Goal: Contribute content: Contribute content

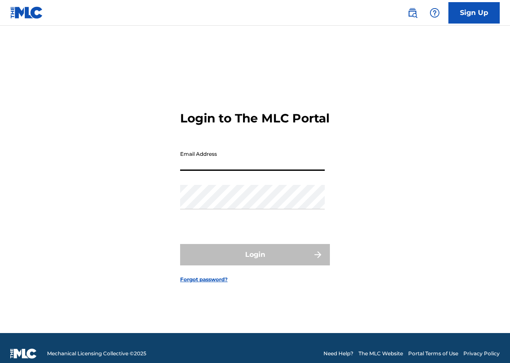
type input "[PERSON_NAME][EMAIL_ADDRESS][DOMAIN_NAME]"
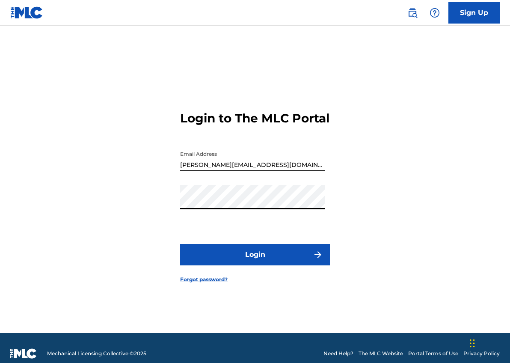
click at [234, 262] on button "Login" at bounding box center [255, 254] width 150 height 21
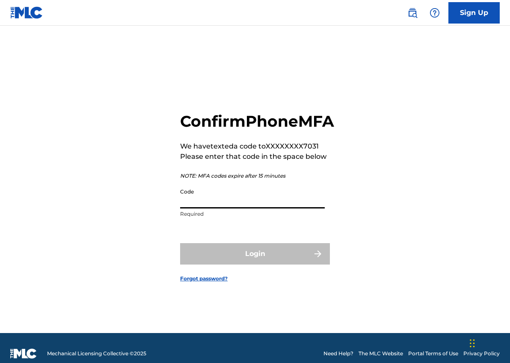
click at [238, 205] on input "Code" at bounding box center [252, 196] width 145 height 24
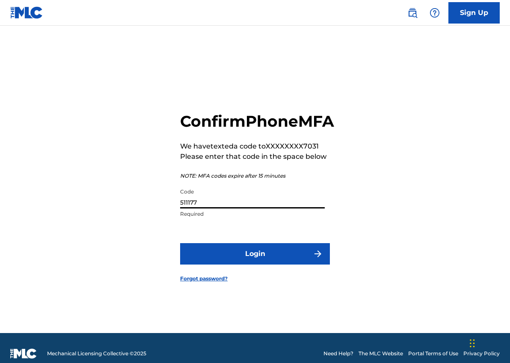
type input "511177"
click at [252, 262] on button "Login" at bounding box center [255, 253] width 150 height 21
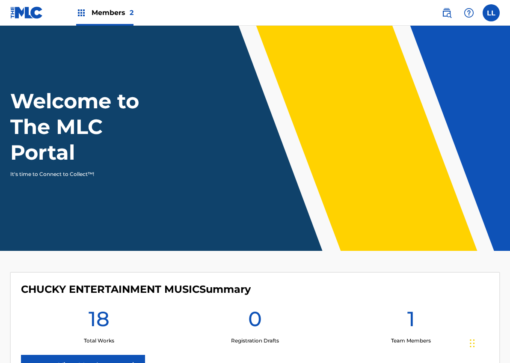
click at [286, 304] on div "CHUCKY ENTERTAINMENT MUSIC Summary 18 Total Works 0 Registration Drafts 1 Team …" at bounding box center [255, 329] width 490 height 115
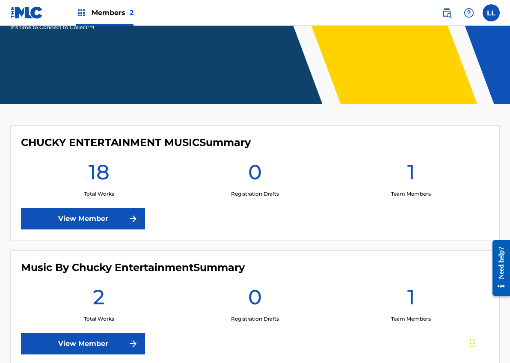
scroll to position [136, 0]
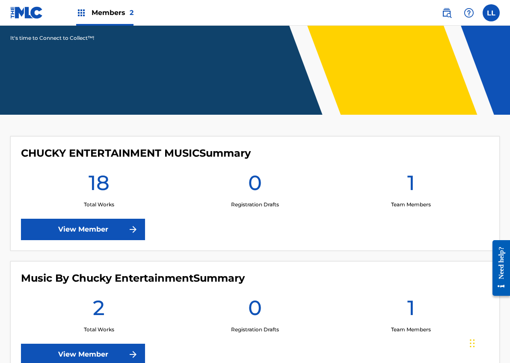
click at [80, 228] on link "View Member" at bounding box center [83, 229] width 124 height 21
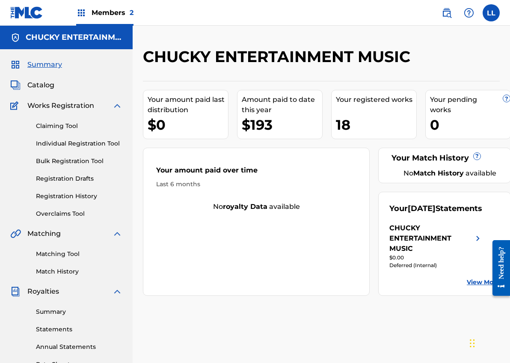
click at [41, 83] on span "Catalog" at bounding box center [40, 85] width 27 height 10
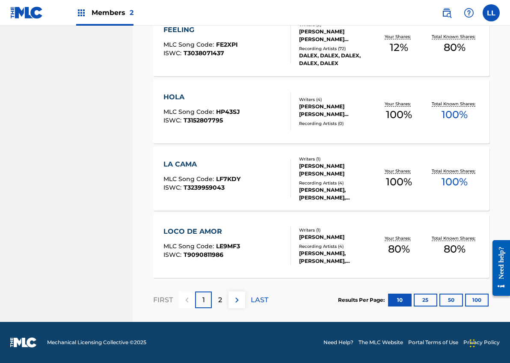
scroll to position [638, 0]
click at [426, 302] on button "25" at bounding box center [426, 300] width 24 height 13
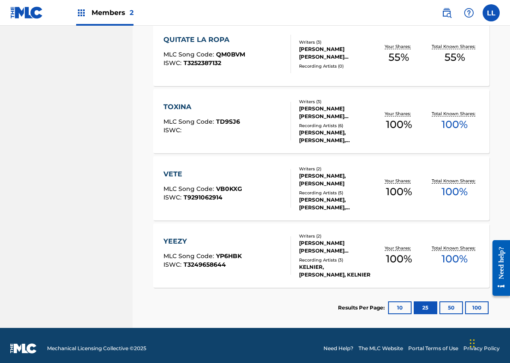
scroll to position [1168, 0]
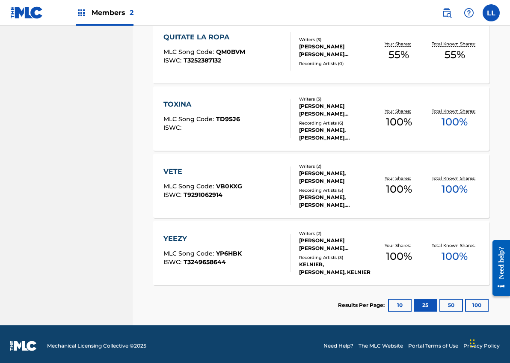
click at [451, 306] on button "50" at bounding box center [452, 305] width 24 height 13
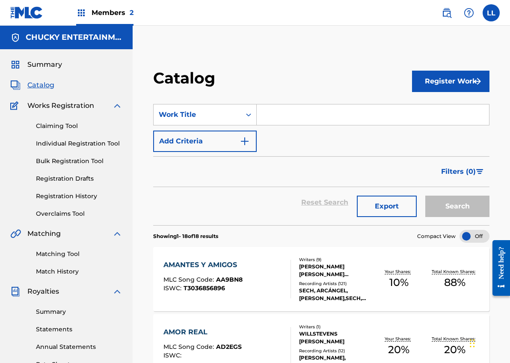
scroll to position [0, 0]
click at [103, 11] on span "Members 2" at bounding box center [113, 13] width 42 height 10
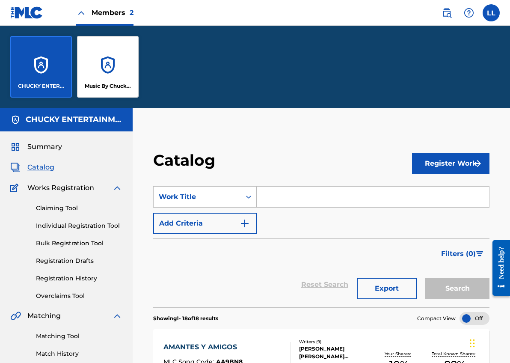
click at [111, 80] on div "Music By Chucky Entertainment" at bounding box center [108, 67] width 62 height 62
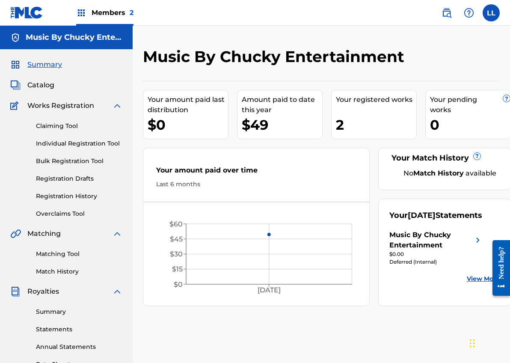
click at [45, 82] on span "Catalog" at bounding box center [40, 85] width 27 height 10
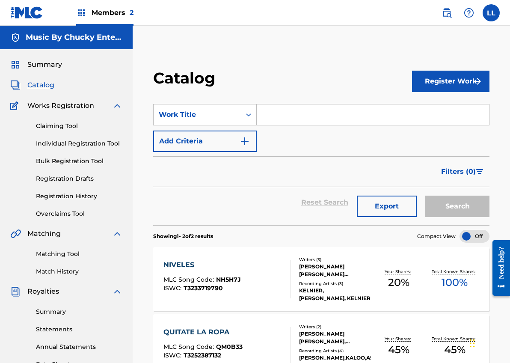
click at [452, 76] on button "Register Work" at bounding box center [450, 81] width 77 height 21
click at [453, 107] on link "Individual" at bounding box center [450, 109] width 77 height 21
click at [428, 81] on button "Register Work" at bounding box center [450, 81] width 77 height 21
click at [304, 172] on div "Filters ( 0 )" at bounding box center [321, 171] width 336 height 31
click at [56, 129] on link "Claiming Tool" at bounding box center [79, 126] width 86 height 9
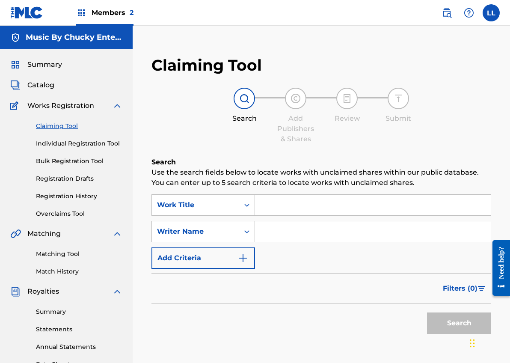
click at [280, 210] on input "Search Form" at bounding box center [373, 205] width 236 height 21
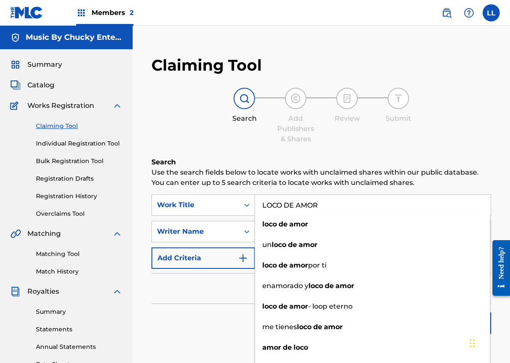
click at [280, 210] on input "LOCO DE AMOR" at bounding box center [373, 205] width 236 height 21
type input "LOCO DE AMOR"
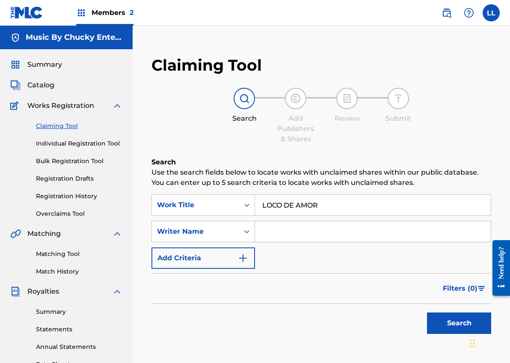
click at [374, 163] on h6 "Search" at bounding box center [322, 162] width 340 height 10
click at [300, 236] on input "Search Form" at bounding box center [373, 231] width 236 height 21
click at [452, 324] on button "Search" at bounding box center [459, 322] width 64 height 21
click at [378, 230] on input "[PERSON_NAME]" at bounding box center [373, 231] width 236 height 21
type input "K"
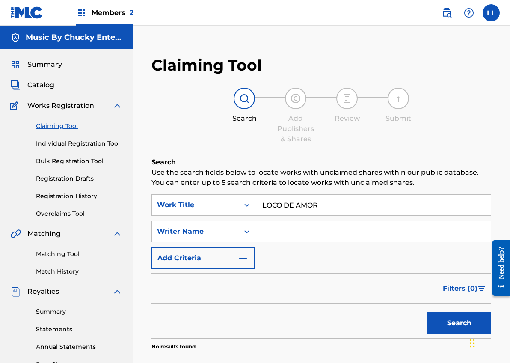
click at [445, 325] on button "Search" at bounding box center [459, 322] width 64 height 21
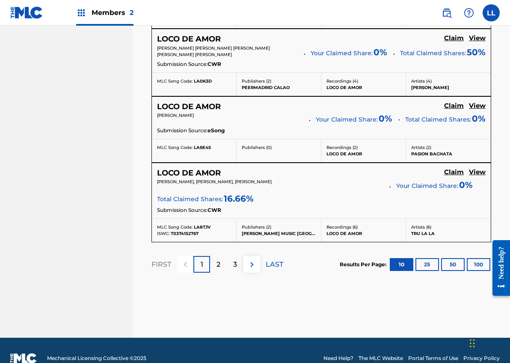
scroll to position [799, 0]
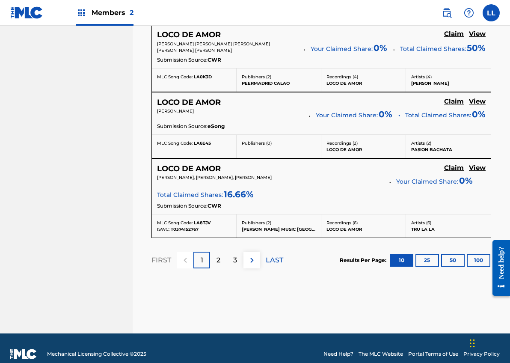
click at [428, 257] on button "25" at bounding box center [428, 260] width 24 height 13
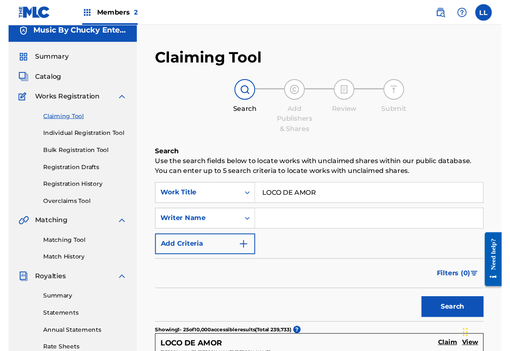
scroll to position [0, 0]
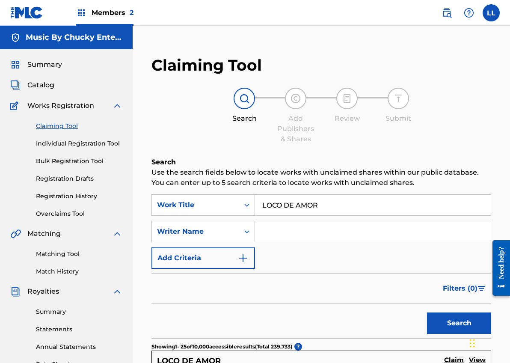
click at [206, 259] on button "Add Criteria" at bounding box center [204, 257] width 104 height 21
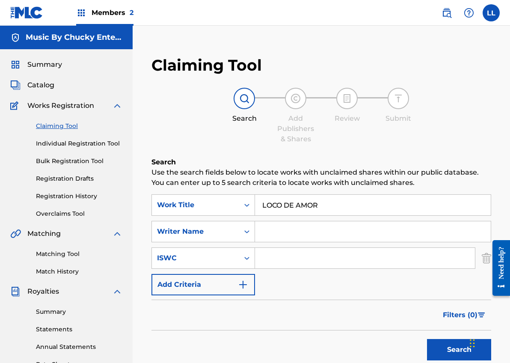
click at [287, 256] on input "Search Form" at bounding box center [365, 258] width 220 height 21
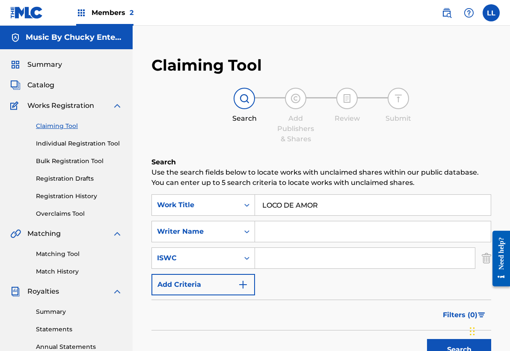
paste input "T-909.081.198-6"
type input "T-909.081.198-6"
click at [463, 351] on button "Search" at bounding box center [459, 349] width 64 height 21
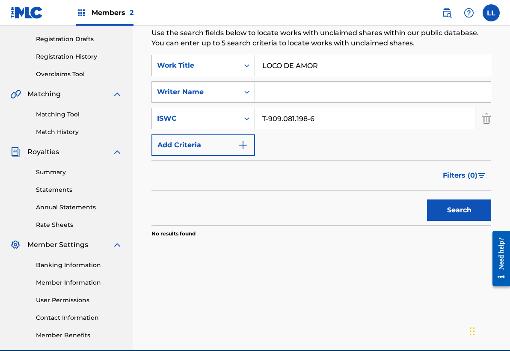
scroll to position [146, 0]
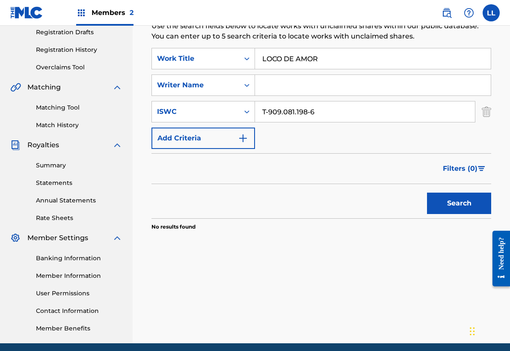
click at [332, 85] on input "Search Form" at bounding box center [373, 85] width 236 height 21
click at [465, 205] on button "Search" at bounding box center [459, 203] width 64 height 21
click at [333, 87] on input "[PERSON_NAME]" at bounding box center [373, 85] width 236 height 21
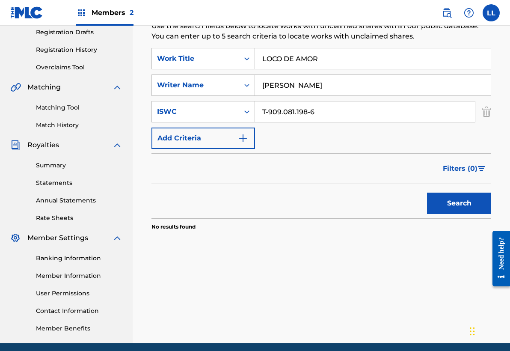
type input "[PERSON_NAME]"
click at [462, 201] on button "Search" at bounding box center [459, 203] width 64 height 21
click at [310, 116] on input "T-909.081.198-6" at bounding box center [365, 111] width 220 height 21
click at [297, 110] on input "T-909.081.1986" at bounding box center [365, 111] width 220 height 21
click at [284, 115] on input "T-909.0811986" at bounding box center [365, 111] width 220 height 21
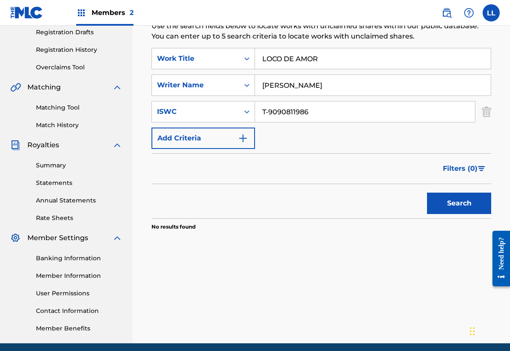
click at [271, 111] on input "T-9090811986" at bounding box center [365, 111] width 220 height 21
type input "T9090811986"
click at [452, 199] on button "Search" at bounding box center [459, 203] width 64 height 21
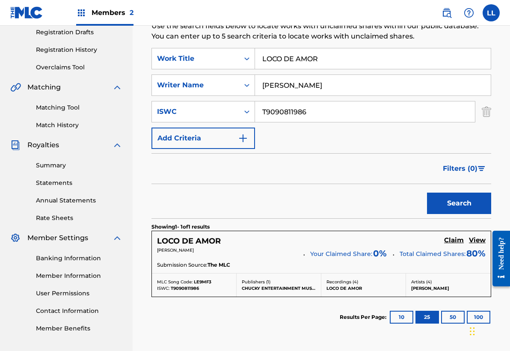
click at [456, 239] on h5 "Claim" at bounding box center [454, 240] width 20 height 8
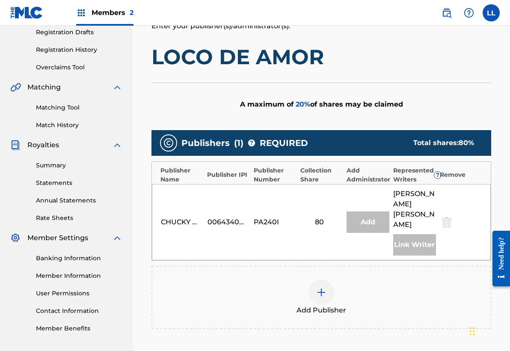
click at [320, 287] on img at bounding box center [321, 292] width 10 height 10
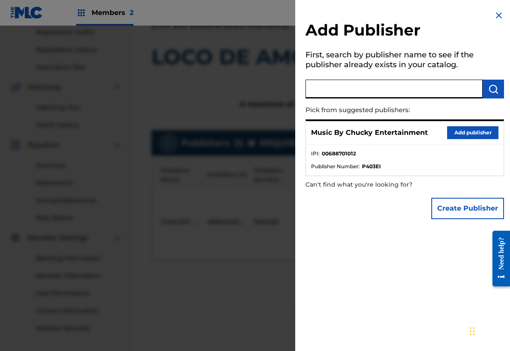
click at [351, 87] on input "text" at bounding box center [394, 89] width 177 height 19
click at [467, 131] on button "Add publisher" at bounding box center [472, 132] width 51 height 13
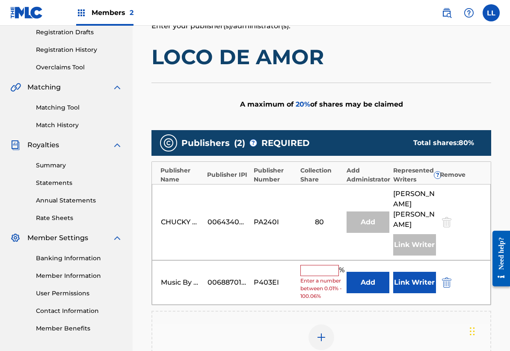
click at [311, 265] on input "text" at bounding box center [319, 270] width 39 height 11
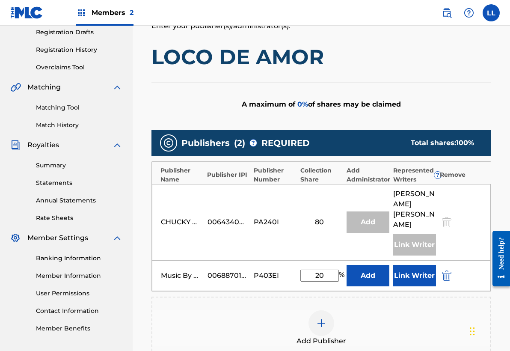
type input "20"
click at [377, 270] on button "Add" at bounding box center [368, 275] width 43 height 21
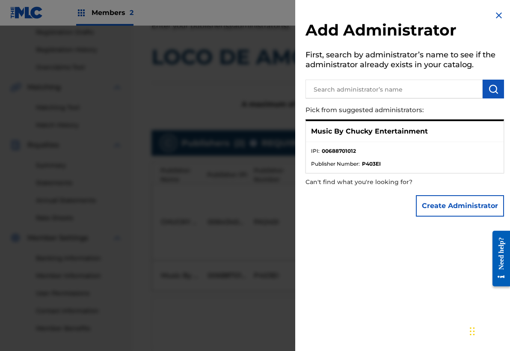
click at [495, 12] on img at bounding box center [499, 15] width 10 height 10
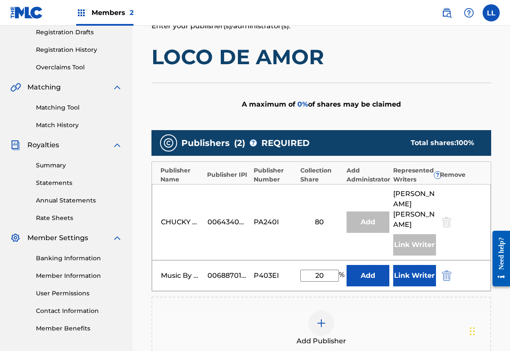
click at [422, 269] on button "Link Writer" at bounding box center [414, 275] width 43 height 21
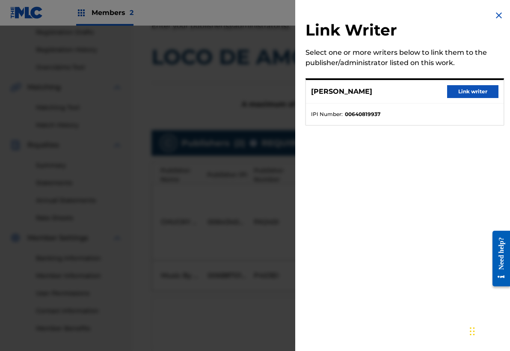
click at [494, 16] on img at bounding box center [499, 15] width 10 height 10
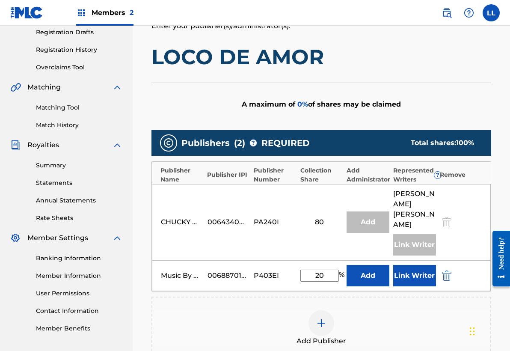
click at [477, 98] on div "A maximum of 0 % of shares may be claimed" at bounding box center [322, 104] width 340 height 43
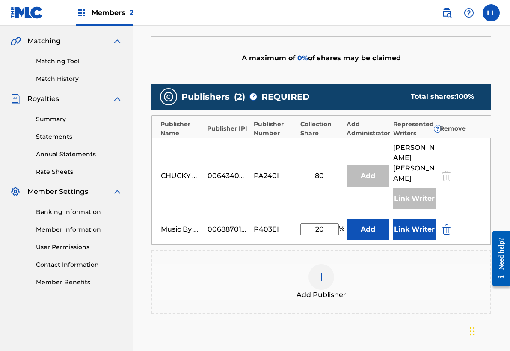
scroll to position [186, 0]
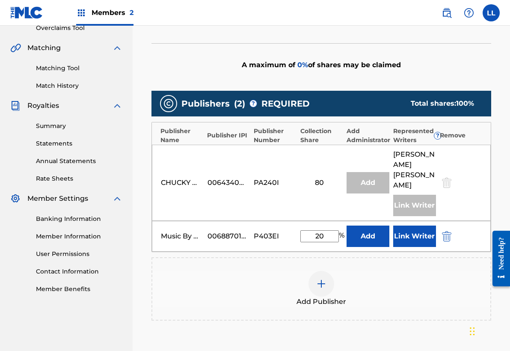
click at [418, 230] on button "Link Writer" at bounding box center [414, 236] width 43 height 21
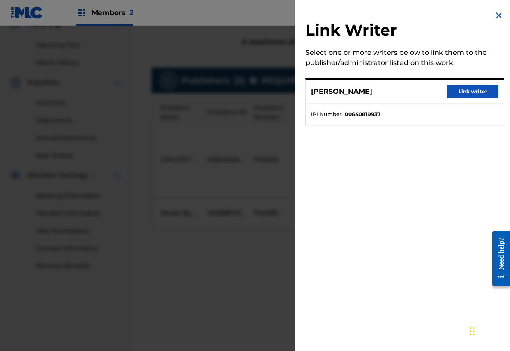
scroll to position [205, 0]
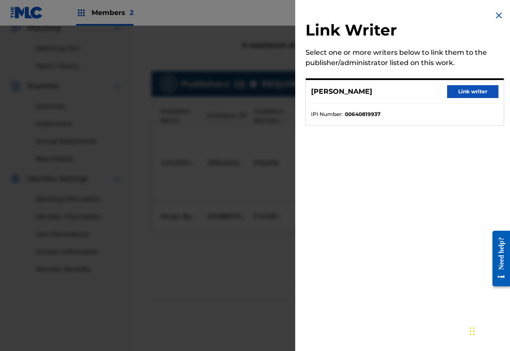
click at [496, 13] on img at bounding box center [499, 15] width 10 height 10
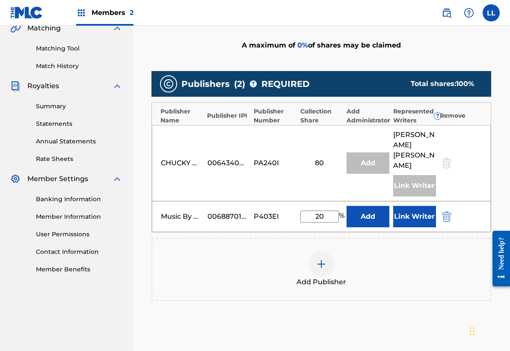
click at [500, 181] on div "Claiming Tool Search Add Publishers & Shares Review Submit Add Publishers & Sha…" at bounding box center [322, 124] width 378 height 565
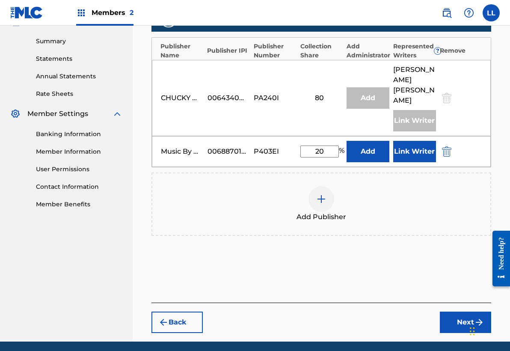
scroll to position [271, 0]
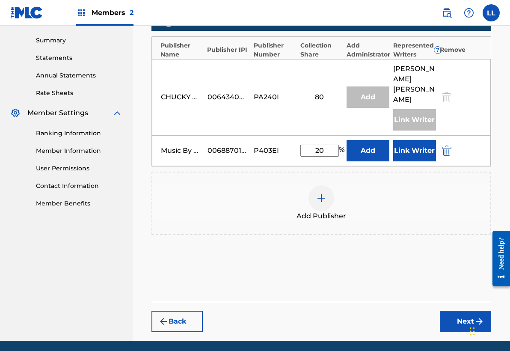
click at [465, 314] on button "Next" at bounding box center [465, 321] width 51 height 21
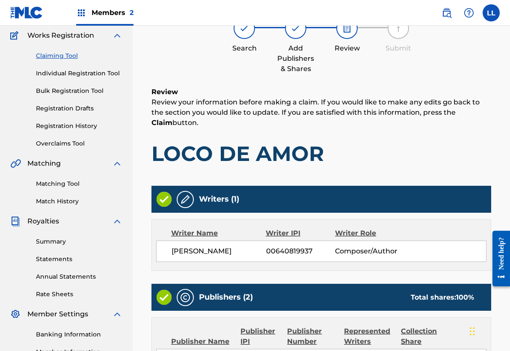
scroll to position [39, 0]
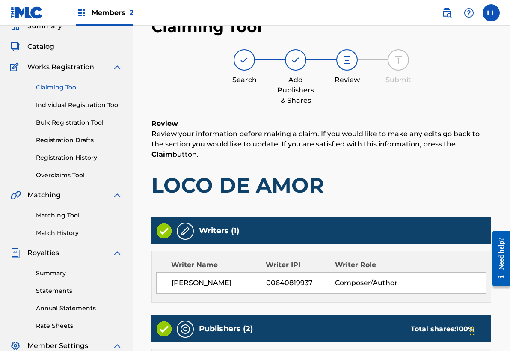
click at [409, 162] on div "Review Review your information before making a claim. If you would like to make…" at bounding box center [322, 165] width 340 height 92
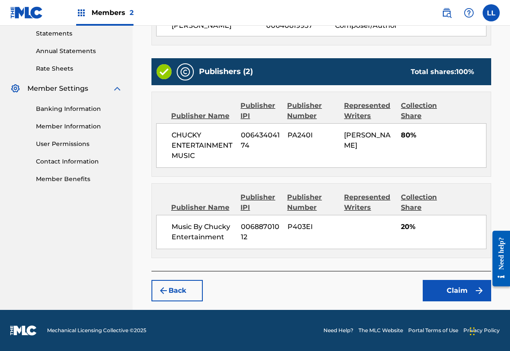
scroll to position [299, 0]
click at [184, 291] on button "Back" at bounding box center [177, 290] width 51 height 21
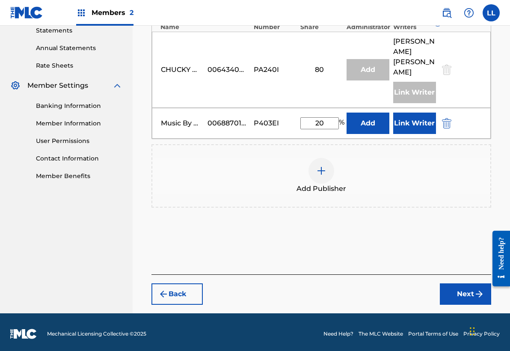
scroll to position [292, 0]
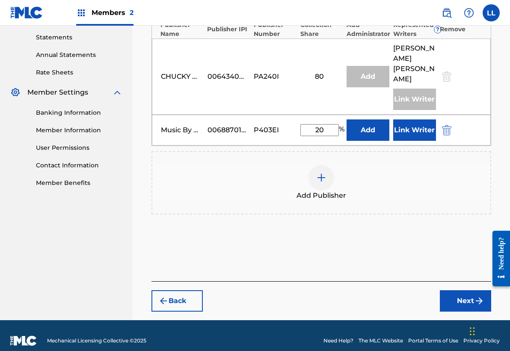
click at [184, 291] on button "Back" at bounding box center [177, 300] width 51 height 21
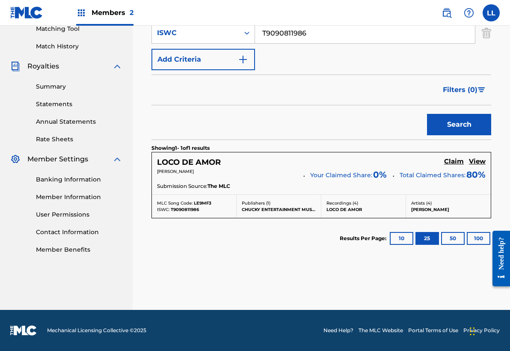
scroll to position [225, 0]
click at [476, 161] on h5 "View" at bounding box center [477, 162] width 17 height 8
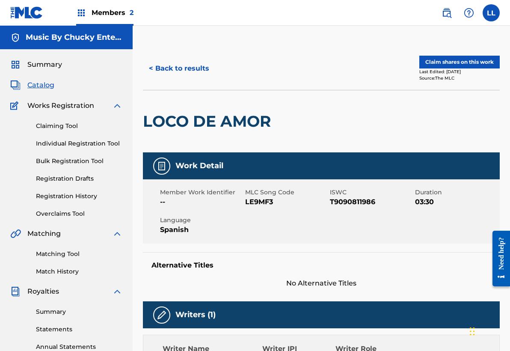
click at [356, 99] on div at bounding box center [316, 121] width 82 height 62
click at [159, 64] on button "< Back to results" at bounding box center [179, 68] width 72 height 21
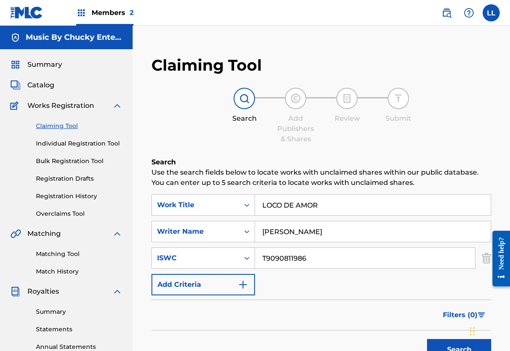
click at [63, 145] on link "Individual Registration Tool" at bounding box center [79, 143] width 86 height 9
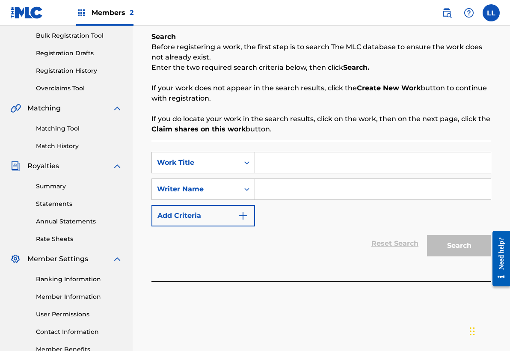
scroll to position [128, 0]
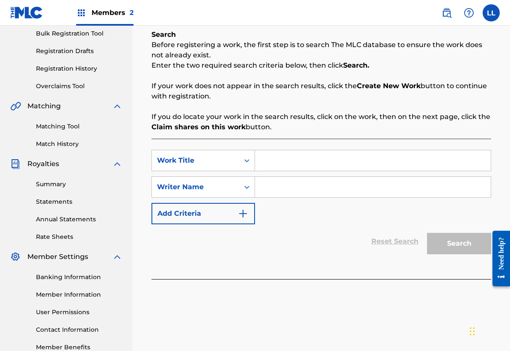
click at [294, 159] on input "Search Form" at bounding box center [373, 160] width 236 height 21
type input "LOCO DE AMOR"
click at [282, 189] on input "Search Form" at bounding box center [373, 187] width 236 height 21
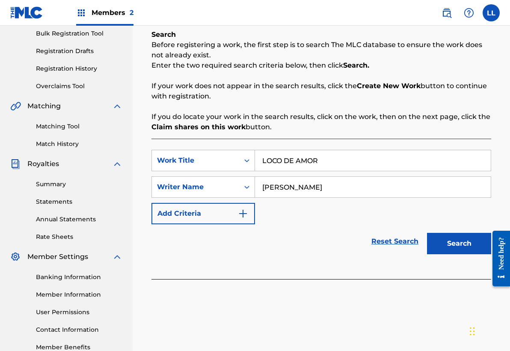
type input "[PERSON_NAME]"
click at [463, 244] on button "Search" at bounding box center [459, 243] width 64 height 21
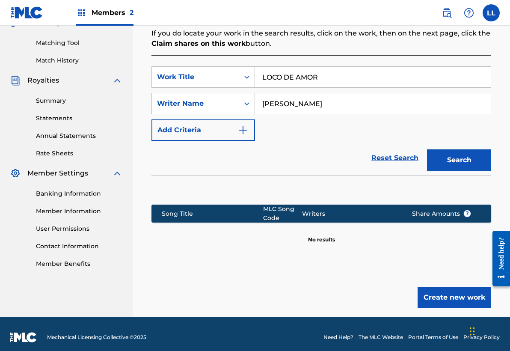
scroll to position [218, 0]
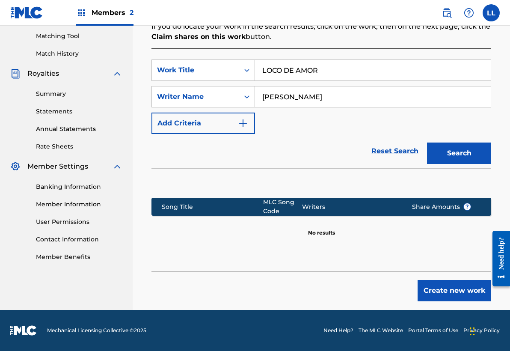
click at [457, 291] on button "Create new work" at bounding box center [455, 290] width 74 height 21
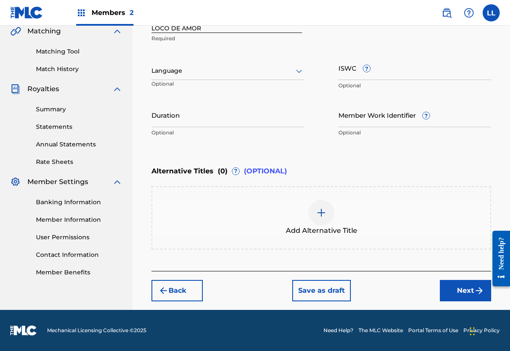
click at [225, 68] on div at bounding box center [228, 70] width 153 height 11
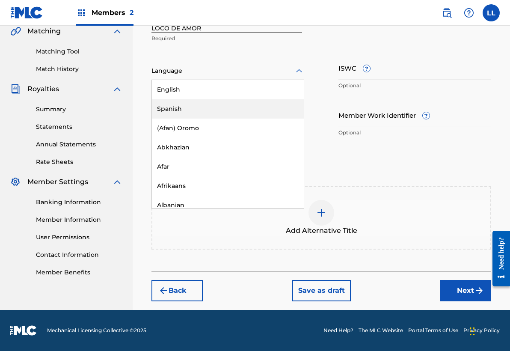
click at [220, 106] on div "Spanish" at bounding box center [228, 108] width 152 height 19
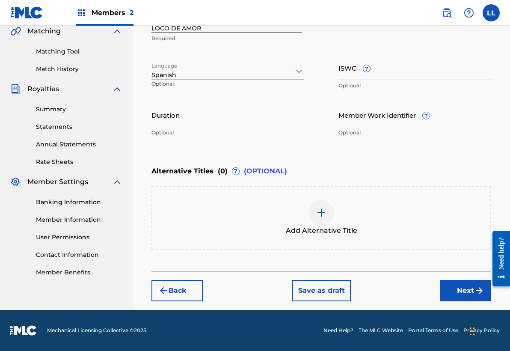
click at [378, 72] on input "ISWC ?" at bounding box center [415, 68] width 153 height 24
paste input "T-909.081.198-6"
click at [380, 74] on input "T-909.081.198-6" at bounding box center [415, 68] width 153 height 24
click at [369, 77] on input "T-909.081.1986" at bounding box center [415, 68] width 153 height 24
click at [358, 74] on input "T-909.0811986" at bounding box center [415, 68] width 153 height 24
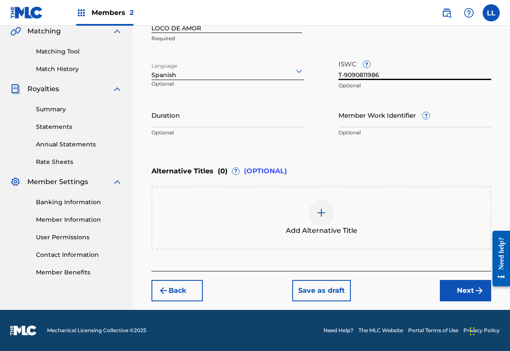
click at [345, 75] on input "T-9090811986" at bounding box center [415, 68] width 153 height 24
type input "T9090811986"
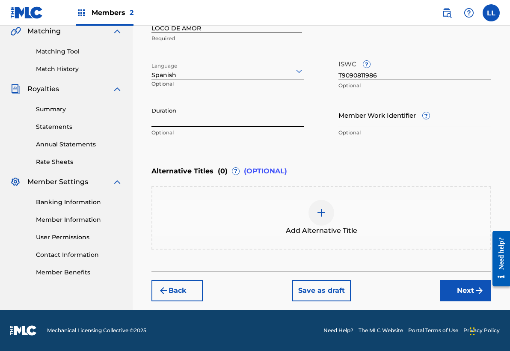
click at [215, 121] on input "Duration" at bounding box center [228, 115] width 153 height 24
type input "03:30"
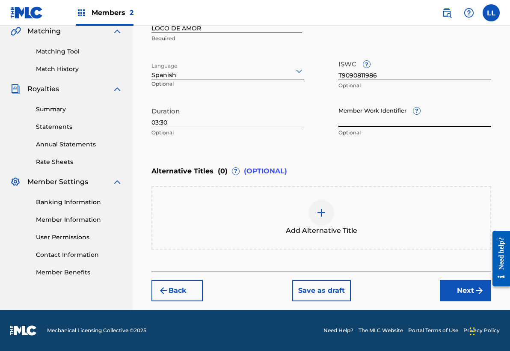
click at [391, 123] on input "Member Work Identifier ?" at bounding box center [415, 115] width 153 height 24
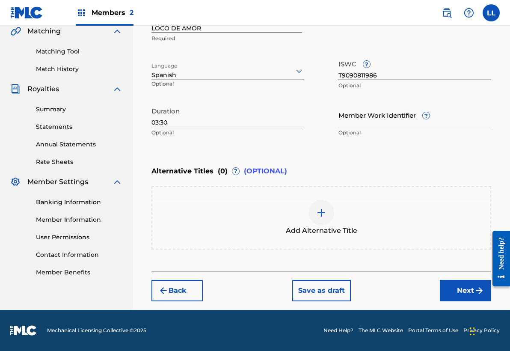
click at [468, 289] on button "Next" at bounding box center [465, 290] width 51 height 21
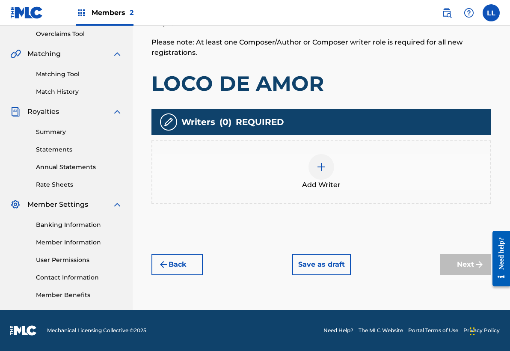
click at [320, 166] on img at bounding box center [321, 167] width 10 height 10
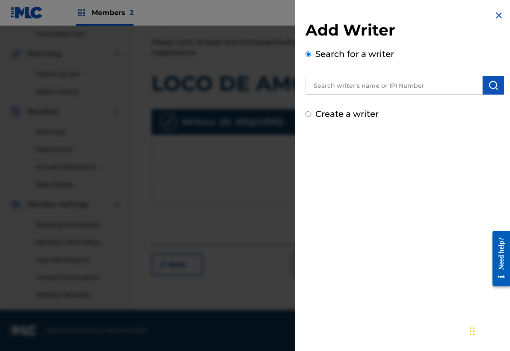
click at [335, 81] on input "text" at bounding box center [394, 85] width 177 height 19
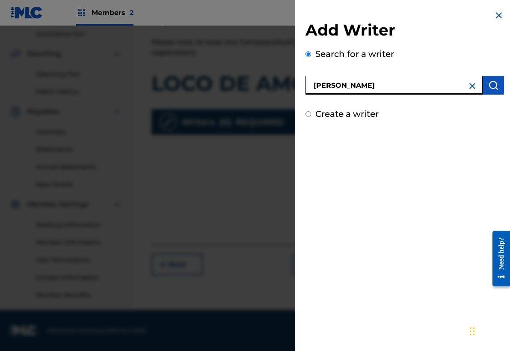
type input "[PERSON_NAME]"
click at [489, 86] on img "submit" at bounding box center [493, 85] width 10 height 10
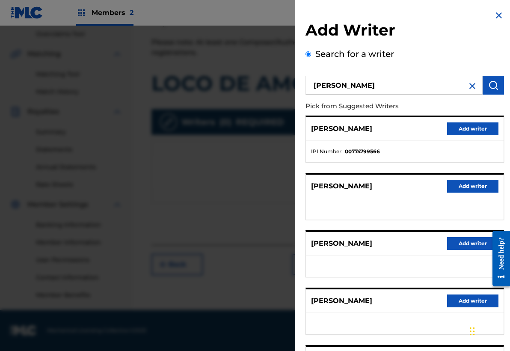
click at [201, 68] on div at bounding box center [255, 201] width 510 height 351
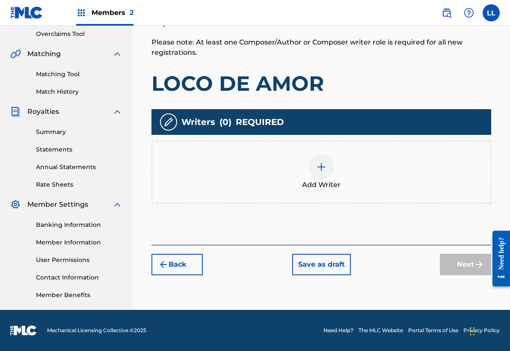
click at [109, 15] on span "Members 2" at bounding box center [113, 13] width 42 height 10
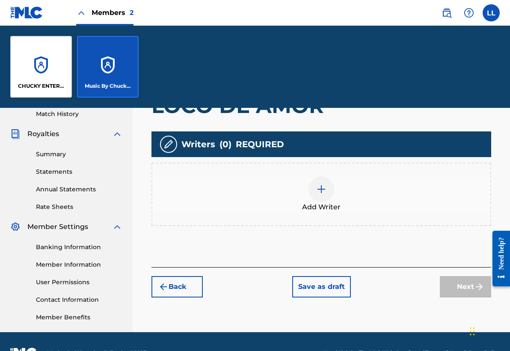
scroll to position [240, 0]
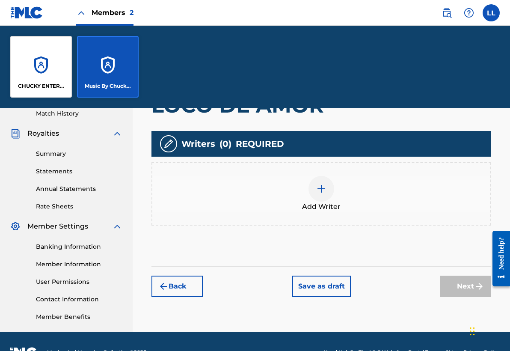
click at [333, 197] on div "Add Writer" at bounding box center [321, 194] width 338 height 36
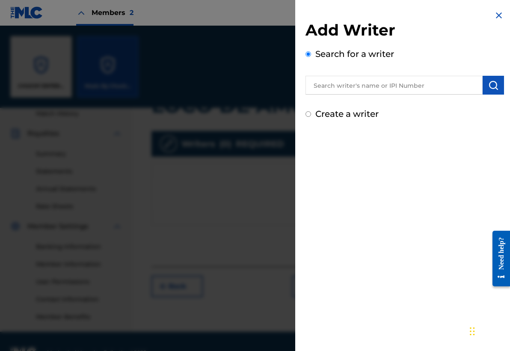
click at [339, 85] on input "text" at bounding box center [394, 85] width 177 height 19
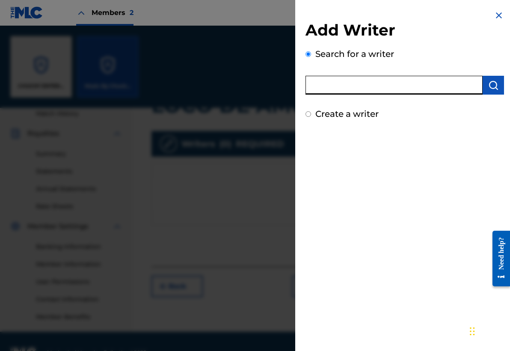
paste input "[PERSON_NAME] [PERSON_NAME]"
type input "[PERSON_NAME] [PERSON_NAME]"
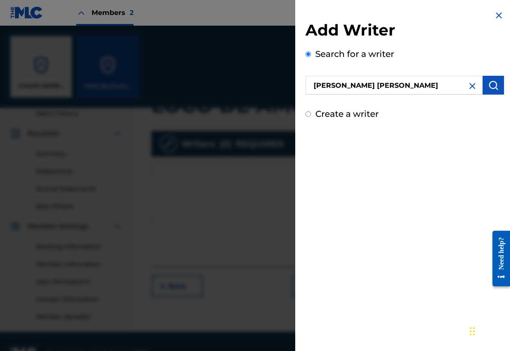
click at [491, 84] on img "submit" at bounding box center [493, 85] width 10 height 10
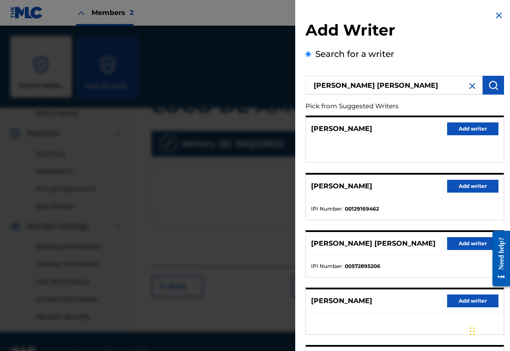
click at [478, 242] on button "Add writer" at bounding box center [472, 243] width 51 height 13
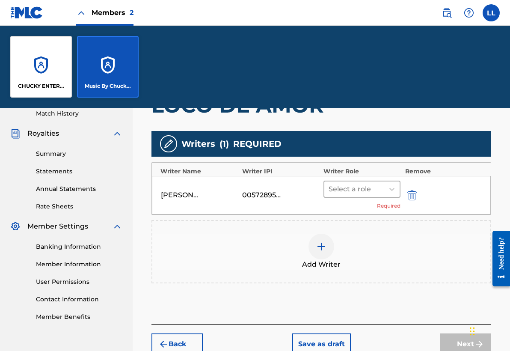
click at [381, 186] on div "Select a role" at bounding box center [353, 188] width 59 height 15
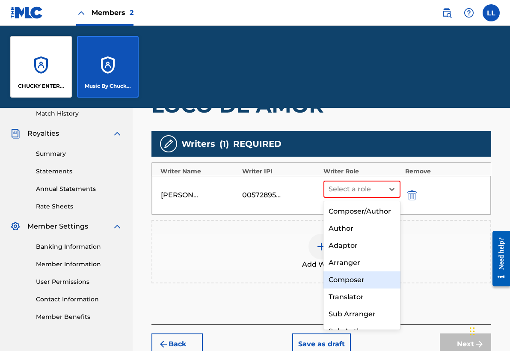
click at [369, 277] on div "Composer" at bounding box center [362, 279] width 77 height 17
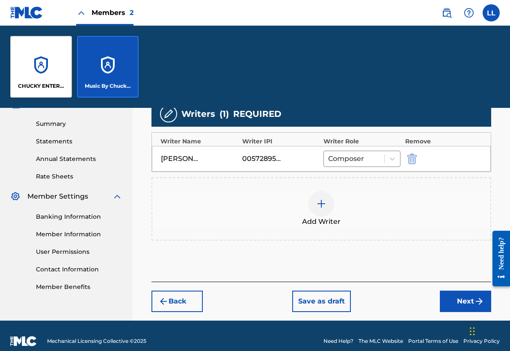
scroll to position [263, 0]
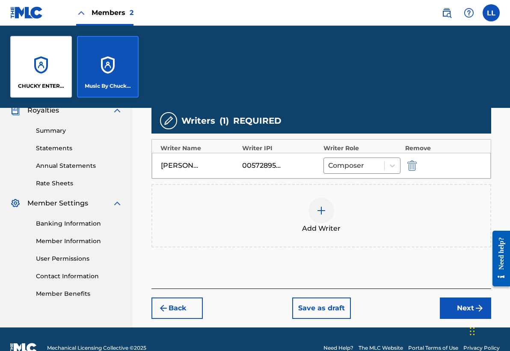
click at [461, 309] on button "Next" at bounding box center [465, 307] width 51 height 21
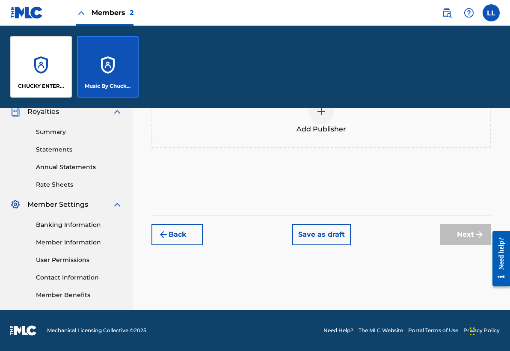
scroll to position [262, 0]
click at [322, 118] on div at bounding box center [322, 111] width 26 height 26
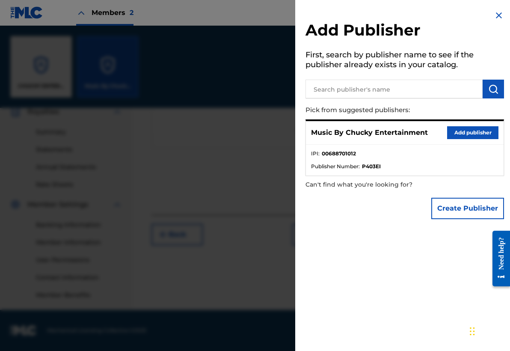
click at [463, 127] on button "Add publisher" at bounding box center [472, 132] width 51 height 13
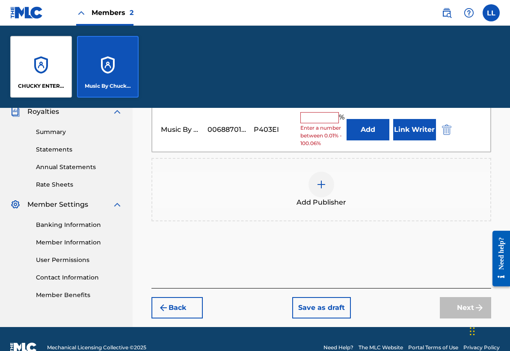
click at [324, 113] on input "text" at bounding box center [319, 117] width 39 height 11
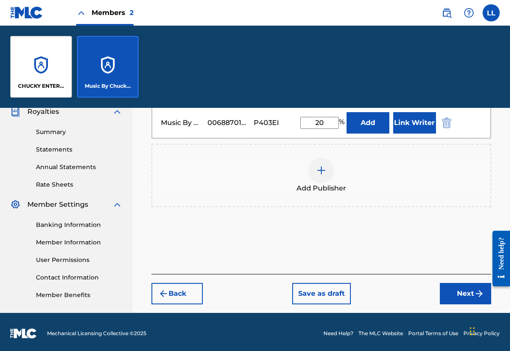
type input "20"
click at [415, 126] on button "Link Writer" at bounding box center [414, 122] width 43 height 21
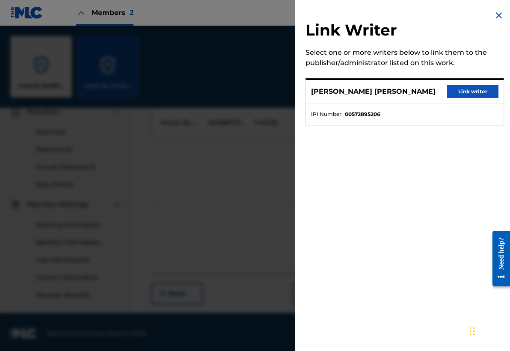
click at [473, 91] on button "Link writer" at bounding box center [472, 91] width 51 height 13
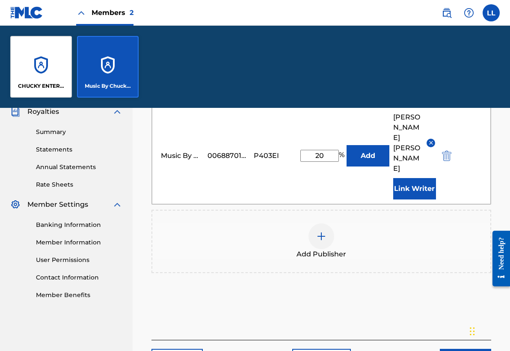
scroll to position [331, 0]
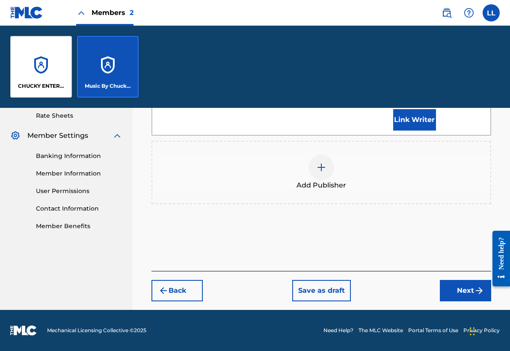
click at [471, 288] on button "Next" at bounding box center [465, 290] width 51 height 21
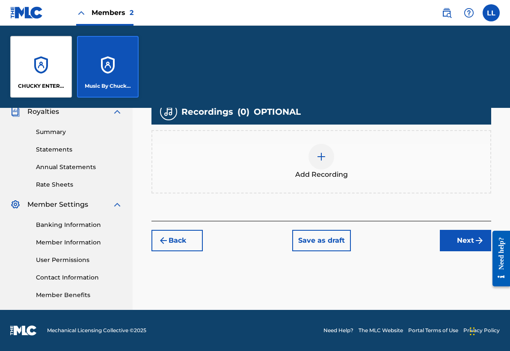
scroll to position [262, 0]
click at [326, 159] on div at bounding box center [322, 157] width 26 height 26
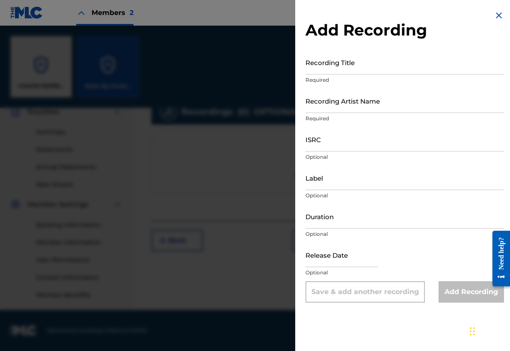
click at [333, 63] on input "Recording Title" at bounding box center [405, 62] width 199 height 24
type input "LOCO DE AMOR"
click at [334, 107] on input "Recording Artist Name" at bounding box center [405, 101] width 199 height 24
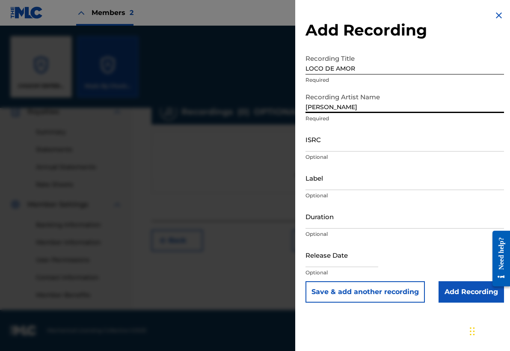
type input "[PERSON_NAME]"
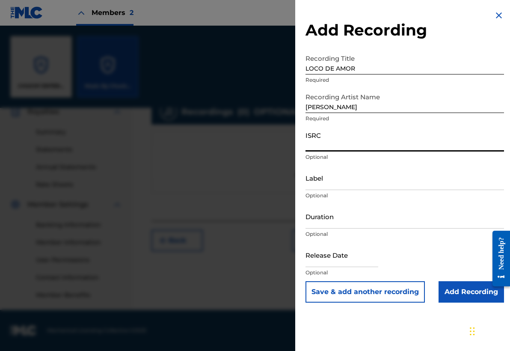
click at [331, 146] on input "ISRC" at bounding box center [405, 139] width 199 height 24
click at [324, 185] on input "Label" at bounding box center [405, 178] width 199 height 24
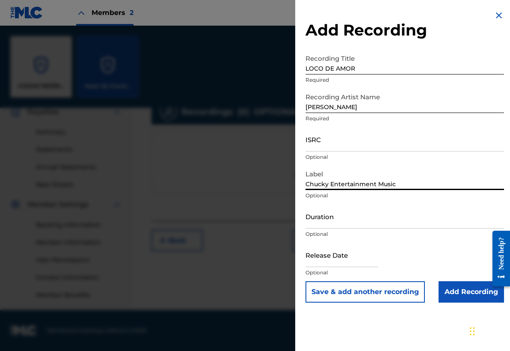
type input "Chucky Entertainment Music"
click at [324, 224] on input "Duration" at bounding box center [405, 216] width 199 height 24
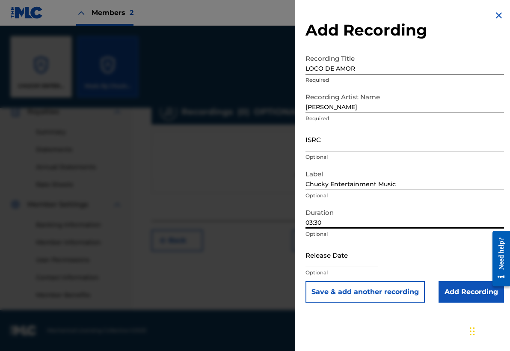
type input "03:30"
click at [335, 258] on input "text" at bounding box center [342, 255] width 73 height 24
select select "7"
select select "2025"
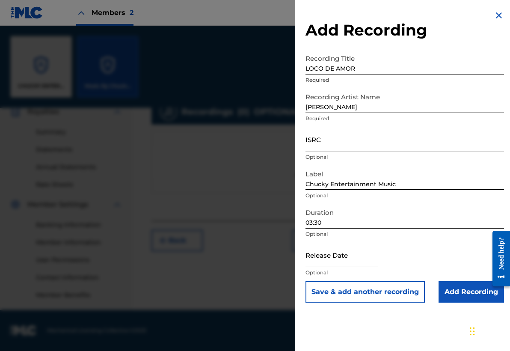
click at [396, 186] on input "Chucky Entertainment Music" at bounding box center [405, 178] width 199 height 24
type input "Chucky Entertainment"
click at [336, 259] on input "text" at bounding box center [342, 255] width 73 height 24
select select "7"
select select "2025"
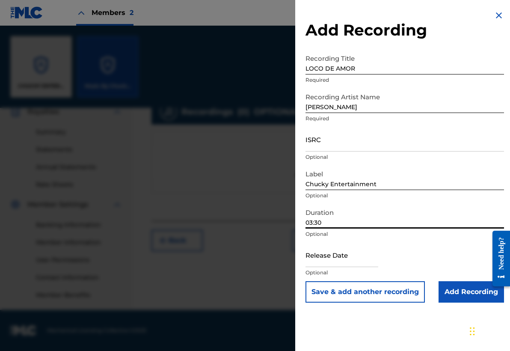
click at [329, 220] on input "03:30" at bounding box center [405, 216] width 199 height 24
type input "03:16"
click at [333, 262] on input "text" at bounding box center [342, 255] width 73 height 24
select select "7"
select select "2025"
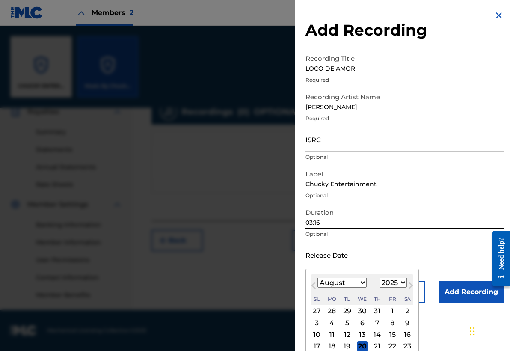
select select "8"
click at [360, 346] on div "24" at bounding box center [362, 346] width 10 height 10
type input "[DATE]"
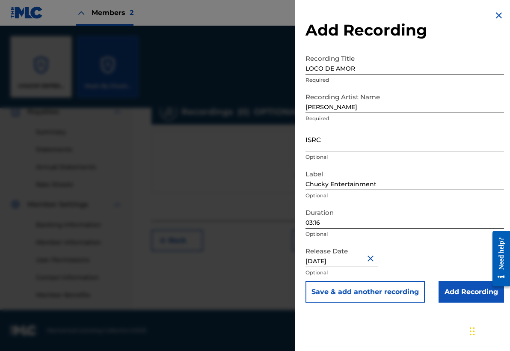
click at [369, 262] on input "[DATE]" at bounding box center [342, 255] width 73 height 24
select select "8"
select select "2025"
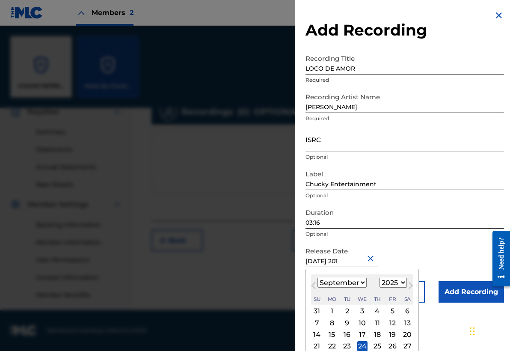
type input "[DATE]"
select select "2012"
type input "[DATE]"
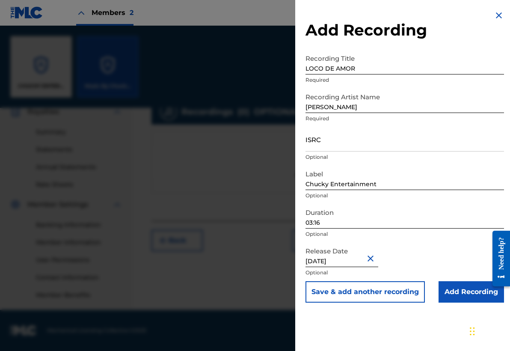
click at [460, 296] on input "Add Recording" at bounding box center [471, 291] width 65 height 21
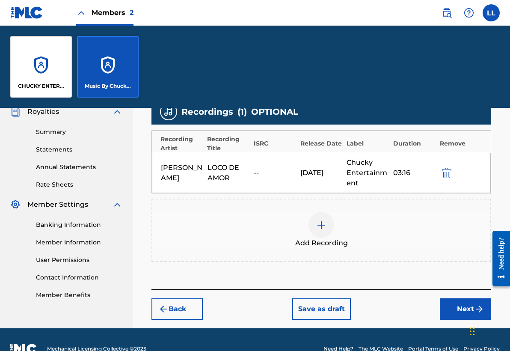
click at [464, 309] on button "Next" at bounding box center [465, 308] width 51 height 21
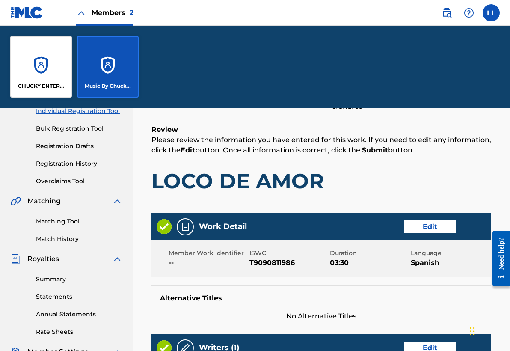
scroll to position [112, 0]
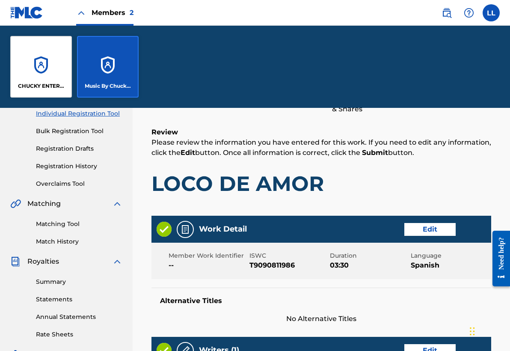
click at [431, 232] on button "Edit" at bounding box center [429, 229] width 51 height 13
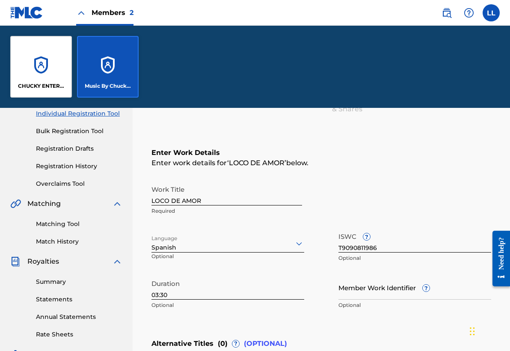
click at [175, 295] on input "03:30" at bounding box center [228, 287] width 153 height 24
type input "03:16"
click at [459, 194] on div "Work Title LOCO DE AMOR Required" at bounding box center [322, 200] width 340 height 39
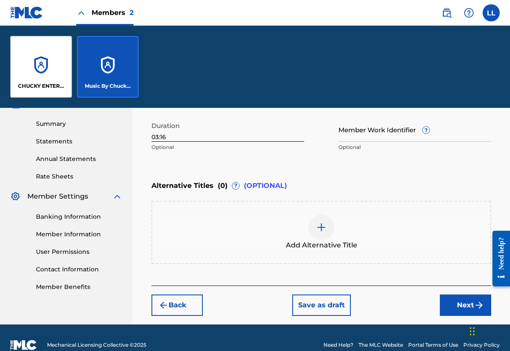
scroll to position [271, 0]
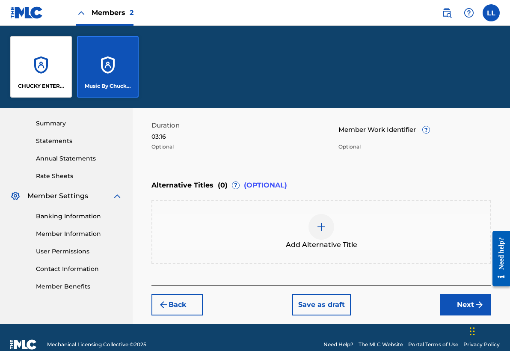
click at [473, 306] on button "Next" at bounding box center [465, 304] width 51 height 21
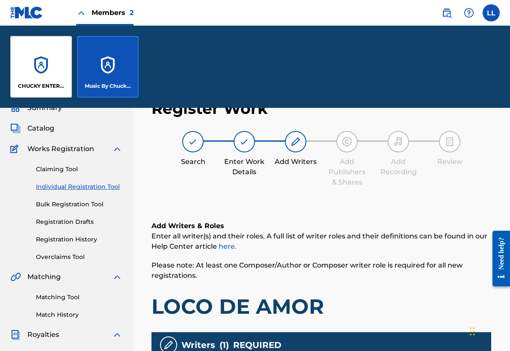
scroll to position [39, 0]
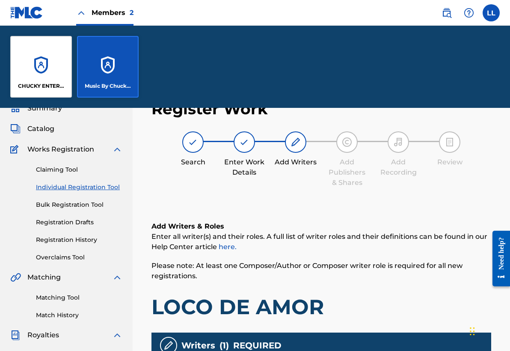
click at [455, 213] on div "Add Writers & Roles Enter all writer(s) and their roles. A full list of writer …" at bounding box center [322, 357] width 340 height 312
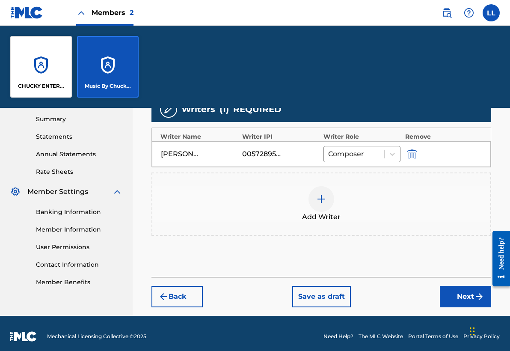
click at [463, 298] on button "Next" at bounding box center [465, 296] width 51 height 21
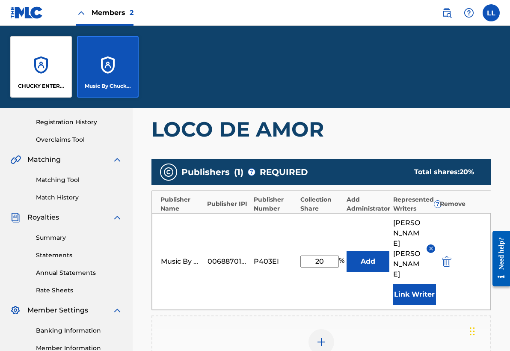
scroll to position [165, 0]
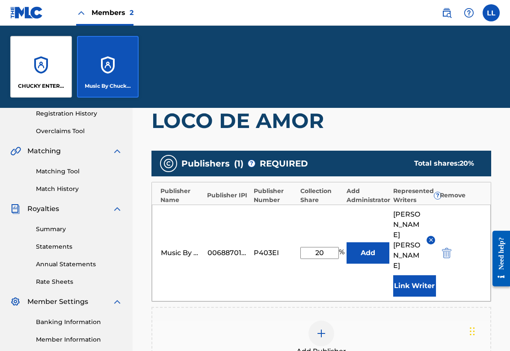
click at [365, 253] on button "Add" at bounding box center [368, 252] width 43 height 21
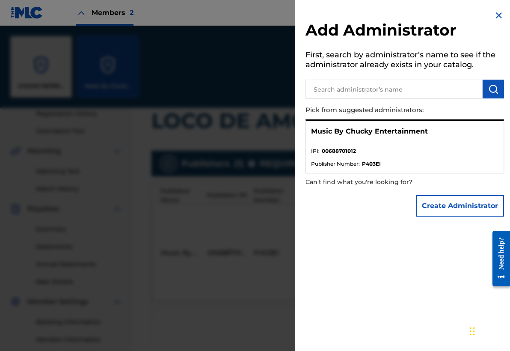
click at [390, 145] on ul "IPI : 00688701012 Publisher Number : P403EI" at bounding box center [405, 157] width 198 height 31
click at [382, 127] on p "Music By Chucky Entertainment" at bounding box center [369, 131] width 117 height 10
click at [496, 13] on img at bounding box center [499, 15] width 10 height 10
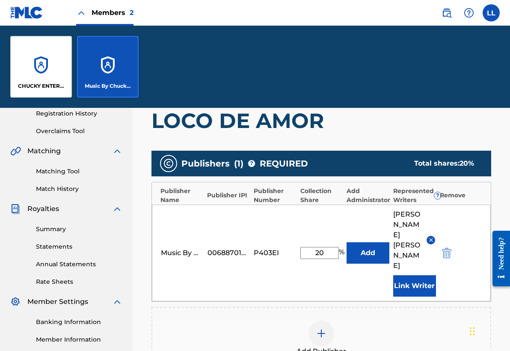
click at [424, 283] on button "Link Writer" at bounding box center [414, 285] width 43 height 21
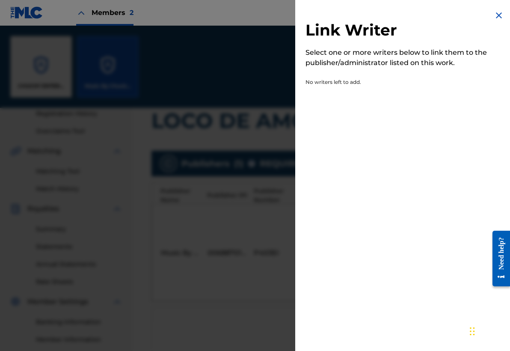
click at [496, 12] on img at bounding box center [499, 15] width 10 height 10
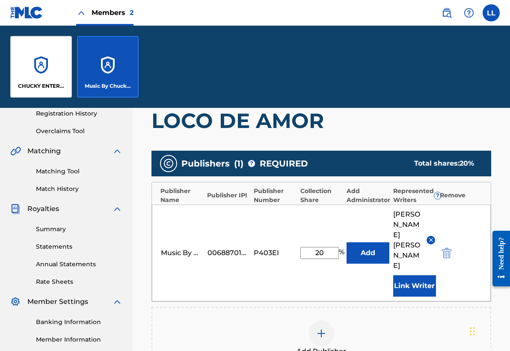
click at [505, 184] on div "Register Work Search Enter Work Details Add Writers Add Publishers & Shares Add…" at bounding box center [322, 219] width 378 height 511
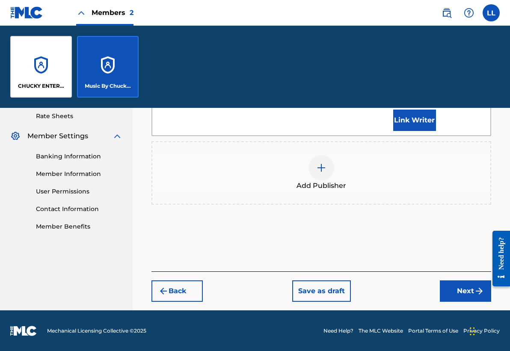
scroll to position [331, 0]
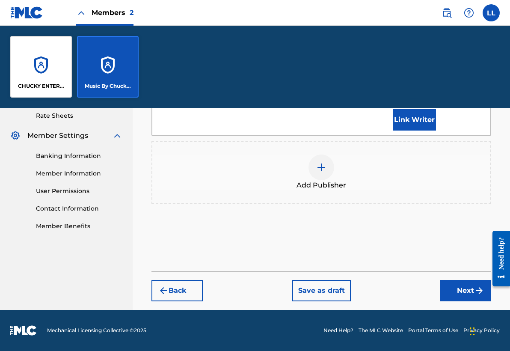
click at [464, 291] on button "Next" at bounding box center [465, 290] width 51 height 21
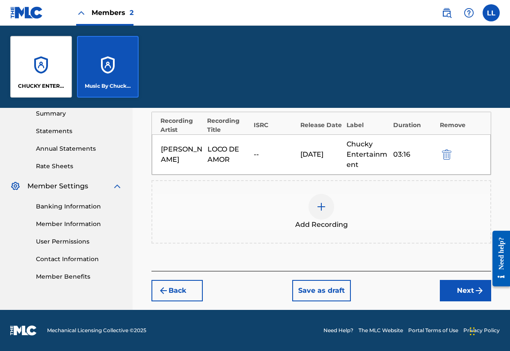
scroll to position [280, 0]
click at [461, 293] on button "Next" at bounding box center [465, 290] width 51 height 21
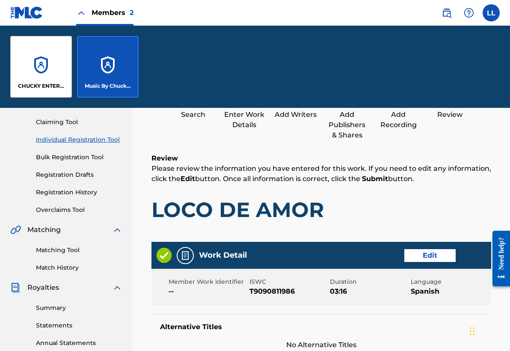
scroll to position [39, 0]
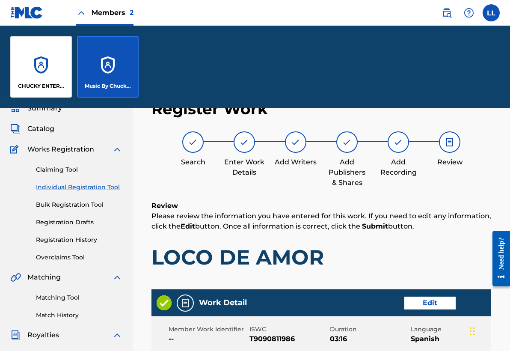
click at [465, 253] on h1 "LOCO DE AMOR" at bounding box center [322, 257] width 340 height 26
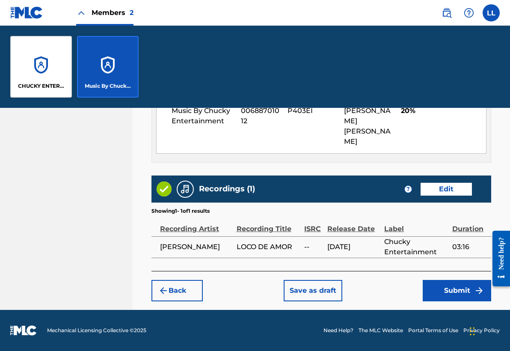
scroll to position [517, 0]
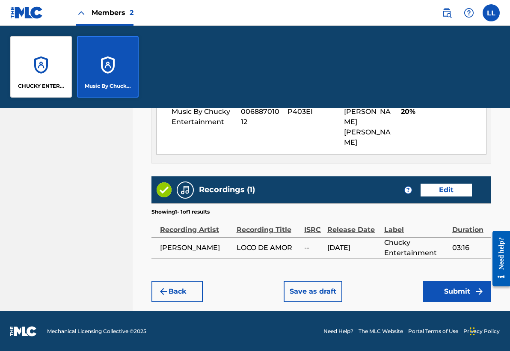
click at [460, 293] on button "Submit" at bounding box center [457, 291] width 68 height 21
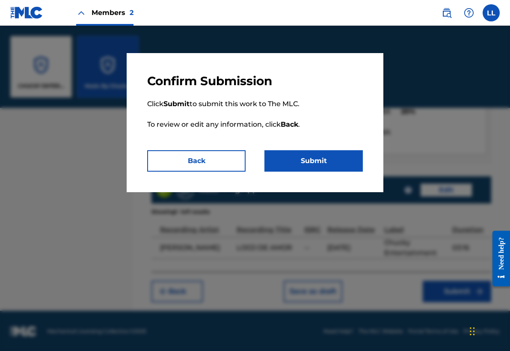
click at [313, 169] on button "Submit" at bounding box center [314, 160] width 98 height 21
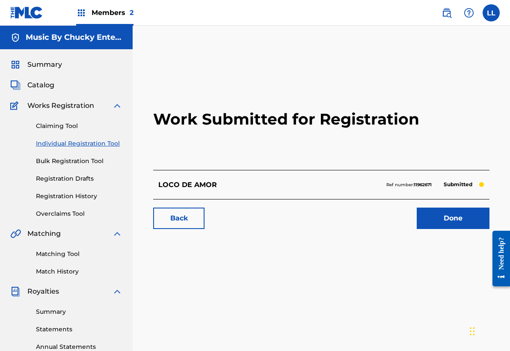
click at [106, 15] on span "Members 2" at bounding box center [113, 13] width 42 height 10
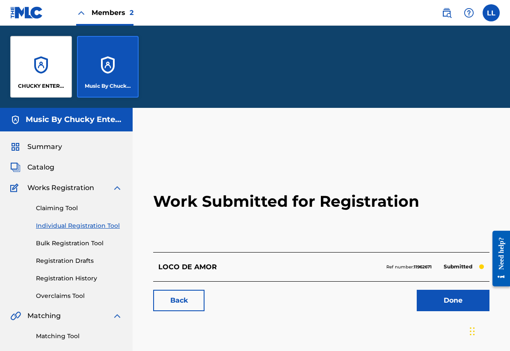
click at [47, 60] on div "CHUCKY ENTERTAINMENT MUSIC" at bounding box center [41, 67] width 62 height 62
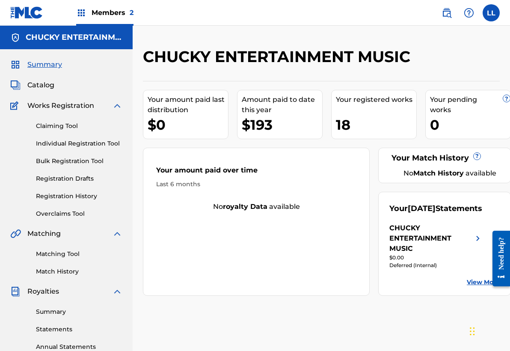
click at [48, 84] on span "Catalog" at bounding box center [40, 85] width 27 height 10
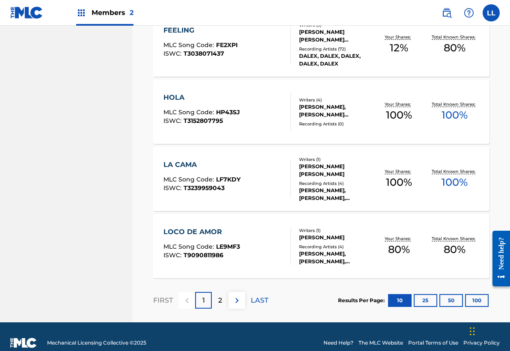
scroll to position [648, 0]
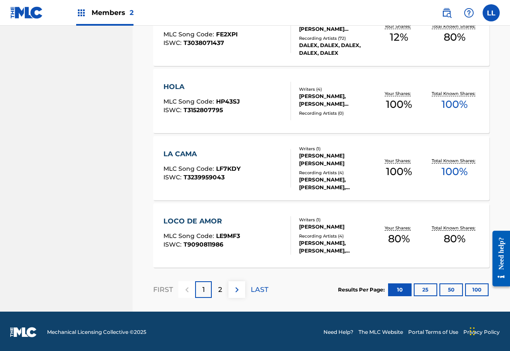
click at [233, 248] on div "LOCO DE AMOR MLC Song Code : LE9MF3 ISWC : T9090811986" at bounding box center [201, 235] width 77 height 39
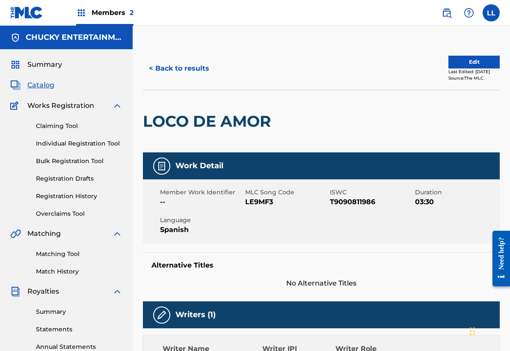
click at [468, 59] on button "Edit" at bounding box center [474, 62] width 51 height 13
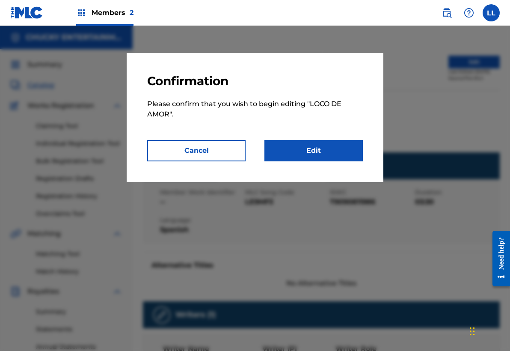
click at [317, 145] on link "Edit" at bounding box center [314, 150] width 98 height 21
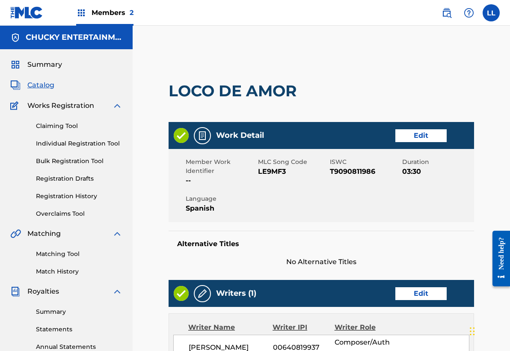
click at [422, 138] on link "Edit" at bounding box center [420, 135] width 51 height 13
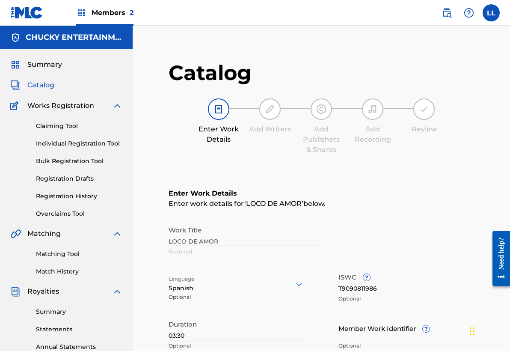
click at [397, 212] on div "Enter Work Details Enter work details for ‘ LOCO DE AMOR ’ below. Work Title LO…" at bounding box center [322, 271] width 306 height 207
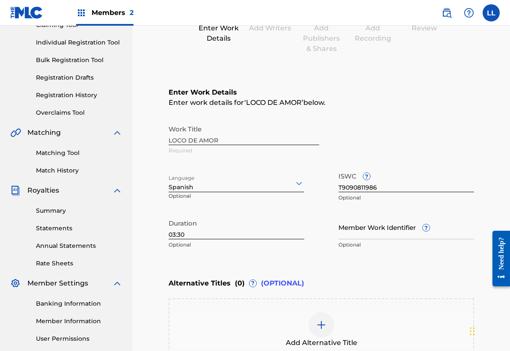
scroll to position [101, 0]
click at [185, 232] on input "03:30" at bounding box center [237, 226] width 136 height 24
type input "03:16"
click at [448, 113] on div "Enter Work Details Enter work details for ‘ LOCO DE AMOR ’ below. Work Title LO…" at bounding box center [322, 169] width 306 height 207
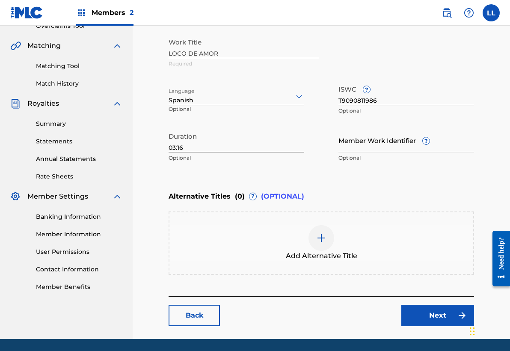
scroll to position [189, 0]
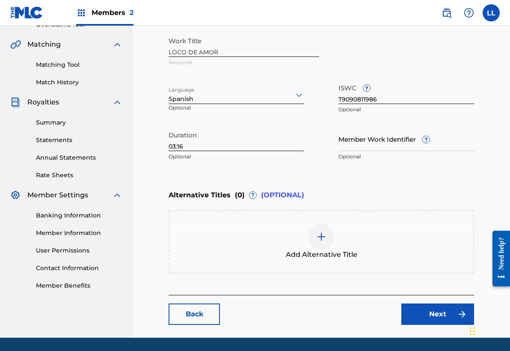
click at [439, 311] on link "Next" at bounding box center [437, 313] width 73 height 21
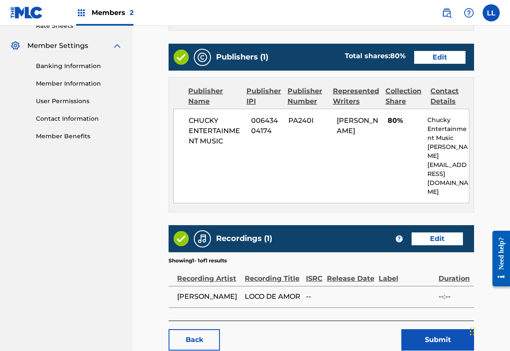
scroll to position [354, 0]
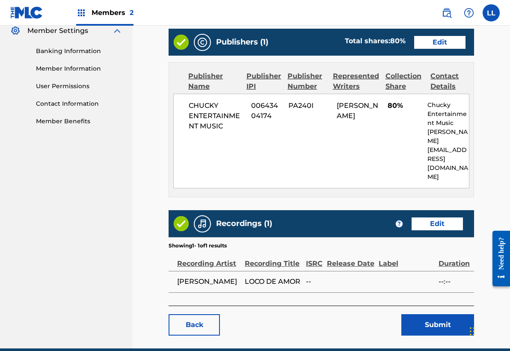
click at [435, 217] on link "Edit" at bounding box center [437, 223] width 51 height 13
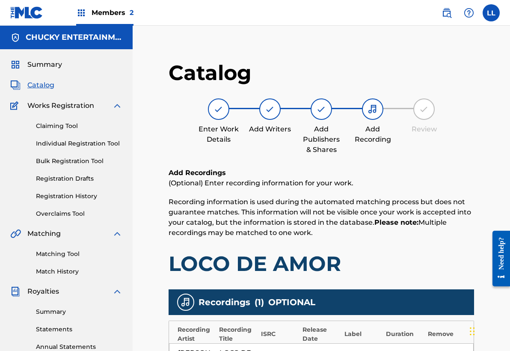
click at [478, 192] on main "Catalog Enter Work Details Add Writers Add Publishers & Shares Add Recording Re…" at bounding box center [321, 279] width 357 height 465
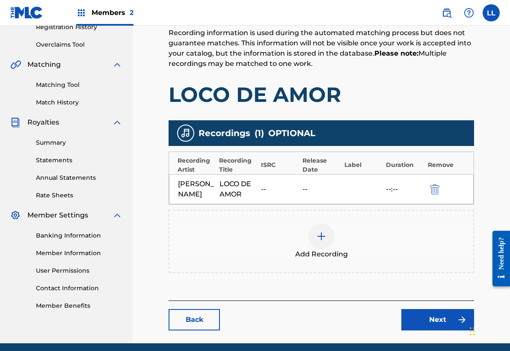
scroll to position [169, 0]
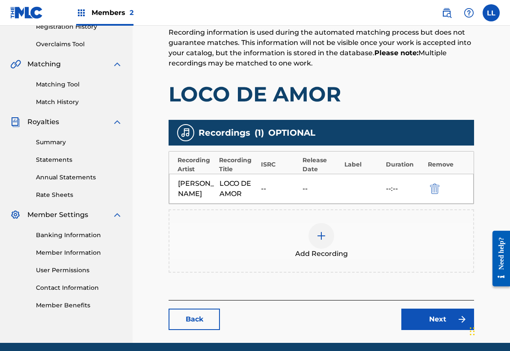
click at [353, 165] on div "Label" at bounding box center [363, 164] width 37 height 9
click at [438, 321] on link "Next" at bounding box center [437, 319] width 73 height 21
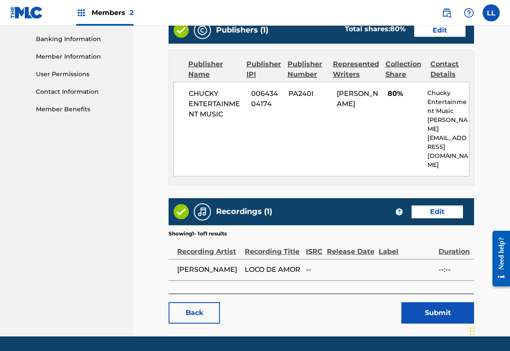
scroll to position [364, 0]
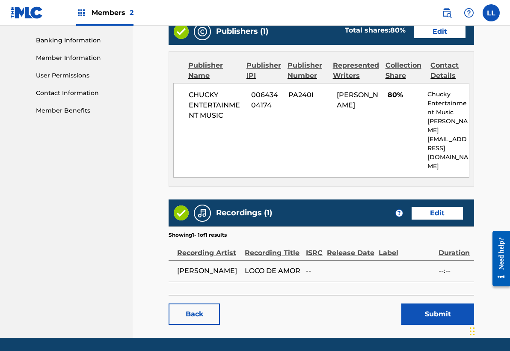
click at [440, 207] on link "Edit" at bounding box center [437, 213] width 51 height 13
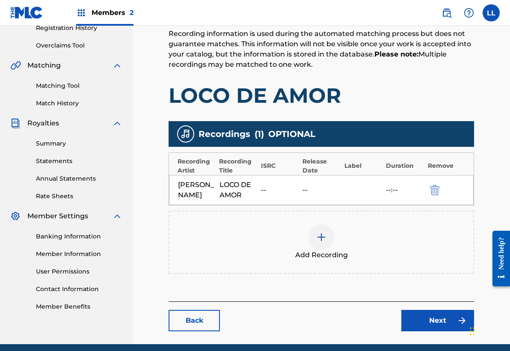
scroll to position [172, 0]
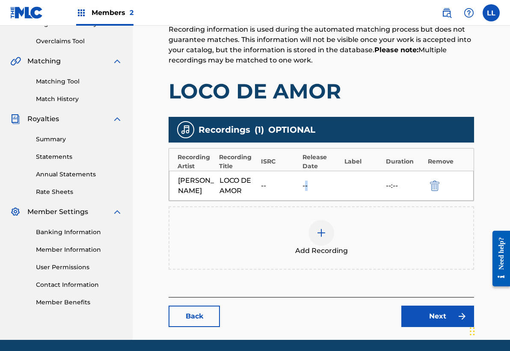
click at [306, 187] on div "--" at bounding box center [321, 186] width 37 height 10
click at [309, 159] on div "Release Date" at bounding box center [321, 162] width 37 height 18
click at [353, 162] on div "Label" at bounding box center [363, 161] width 37 height 9
click at [437, 190] on img "submit" at bounding box center [434, 186] width 9 height 10
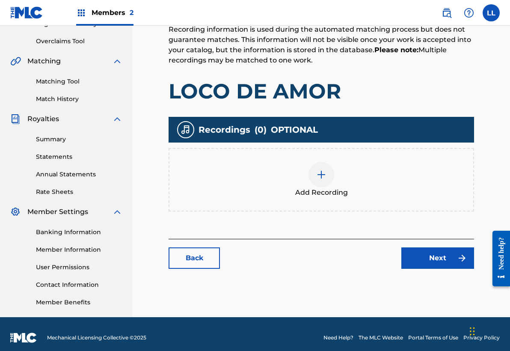
click at [334, 179] on div "Add Recording" at bounding box center [321, 180] width 304 height 36
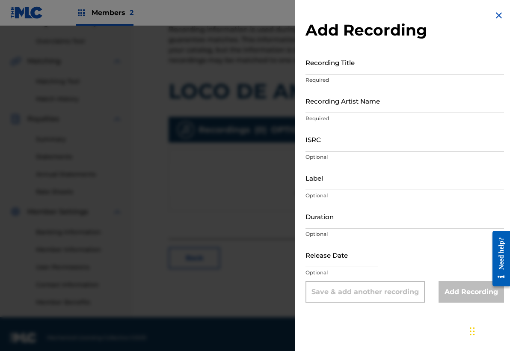
click at [320, 67] on input "Recording Title" at bounding box center [405, 62] width 199 height 24
type input "LOCO DE AMOR"
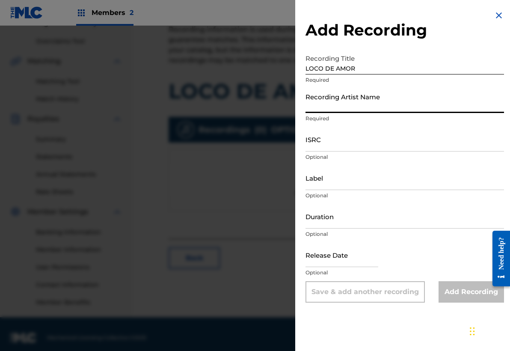
click at [323, 106] on input "Recording Artist Name" at bounding box center [405, 101] width 199 height 24
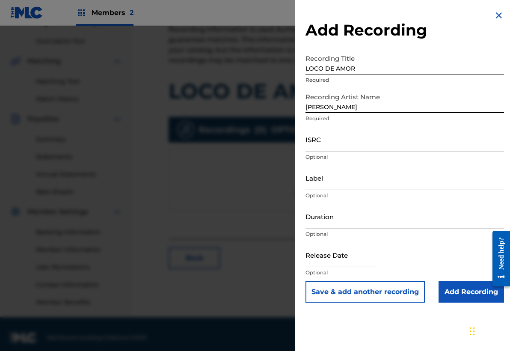
type input "[PERSON_NAME]"
click at [332, 146] on input "ISRC" at bounding box center [405, 139] width 199 height 24
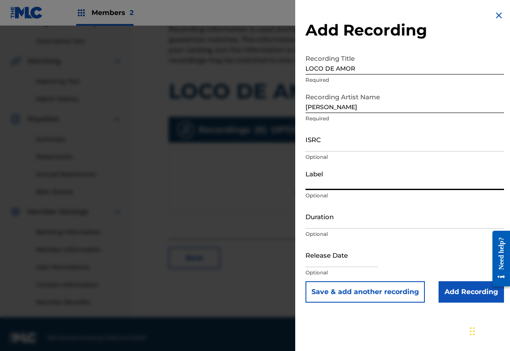
click at [333, 182] on input "Label" at bounding box center [405, 178] width 199 height 24
type input "Chucky Entertainment"
click at [348, 219] on input "Duration" at bounding box center [405, 216] width 199 height 24
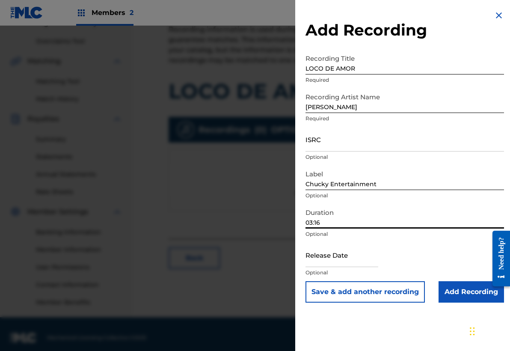
type input "03:16"
click at [343, 259] on input "text" at bounding box center [342, 255] width 73 height 24
select select "7"
select select "2025"
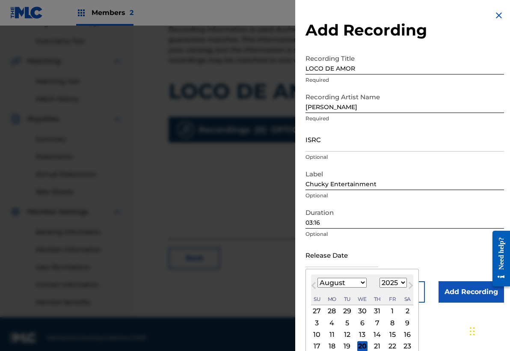
select select "8"
click at [359, 345] on div "24" at bounding box center [362, 346] width 10 height 10
type input "[DATE]"
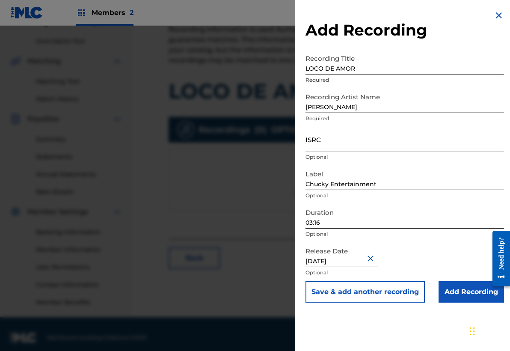
click at [366, 262] on input "[DATE]" at bounding box center [342, 255] width 73 height 24
select select "8"
select select "2025"
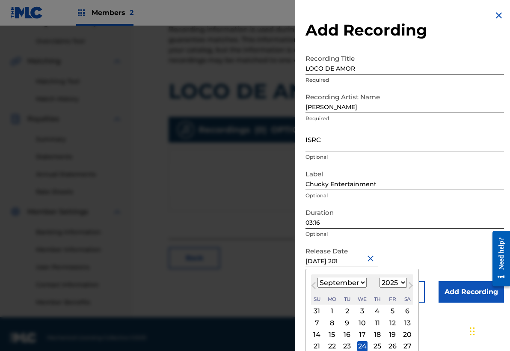
type input "[DATE]"
select select "2012"
type input "[DATE]"
click at [441, 259] on div "Release Date [DATE] [DATE] Previous Month Next Month [DATE] January February Ma…" at bounding box center [405, 262] width 199 height 39
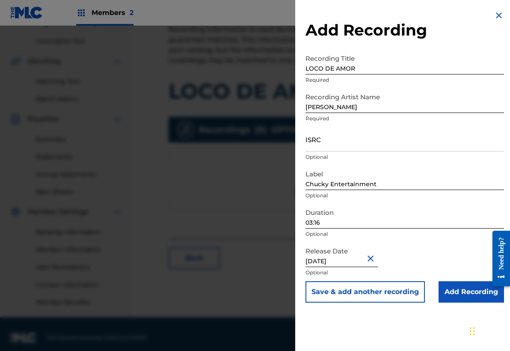
click at [459, 295] on input "Add Recording" at bounding box center [471, 291] width 65 height 21
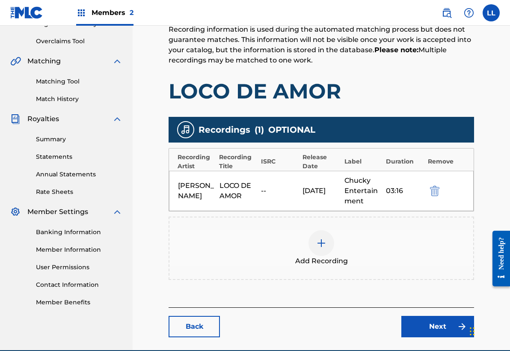
click at [496, 173] on main "Catalog Enter Work Details Add Writers Add Publishers & Shares Add Recording Re…" at bounding box center [321, 113] width 357 height 476
click at [447, 331] on link "Next" at bounding box center [437, 326] width 73 height 21
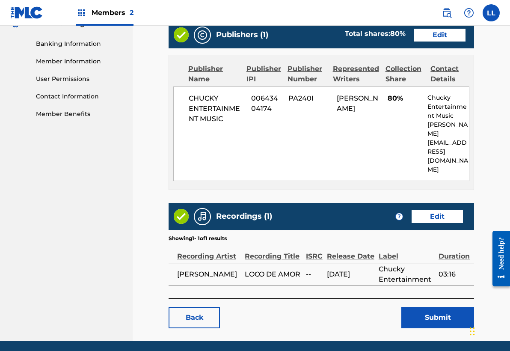
scroll to position [364, 0]
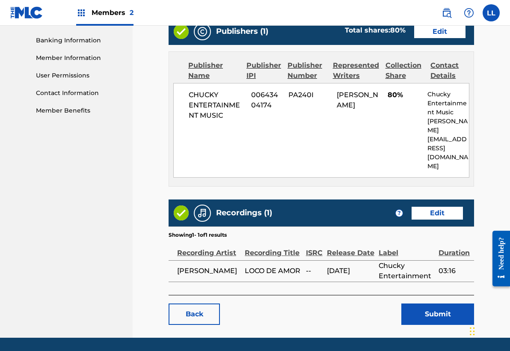
click at [435, 303] on button "Submit" at bounding box center [437, 313] width 73 height 21
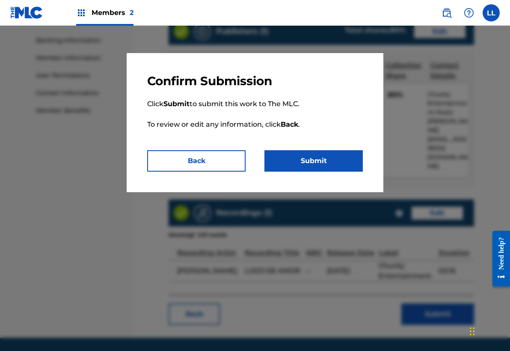
click at [313, 156] on button "Submit" at bounding box center [314, 160] width 98 height 21
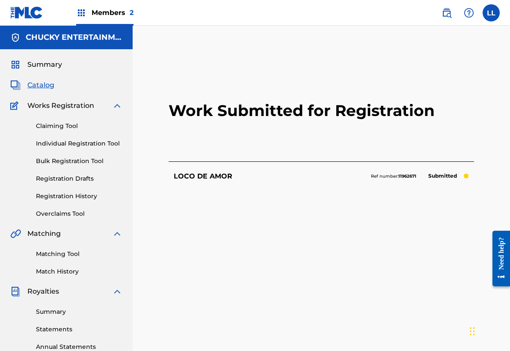
click at [46, 84] on span "Catalog" at bounding box center [40, 85] width 27 height 10
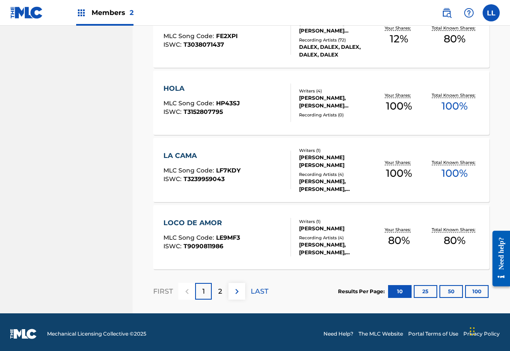
scroll to position [647, 0]
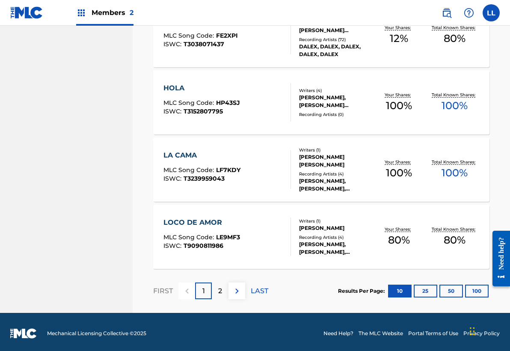
click at [427, 297] on button "25" at bounding box center [426, 291] width 24 height 13
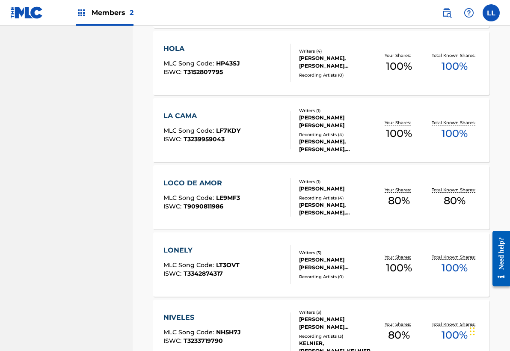
scroll to position [687, 0]
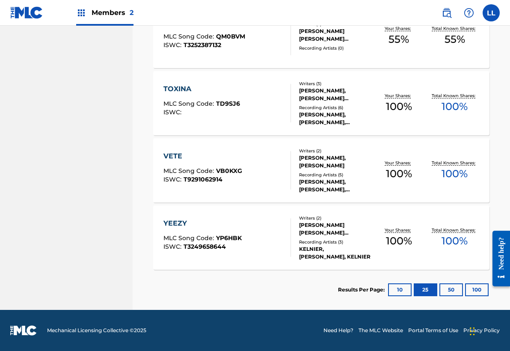
click at [449, 290] on button "50" at bounding box center [452, 289] width 24 height 13
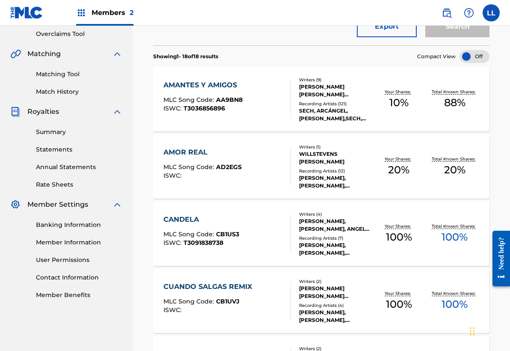
click at [107, 15] on span "Members 2" at bounding box center [113, 13] width 42 height 10
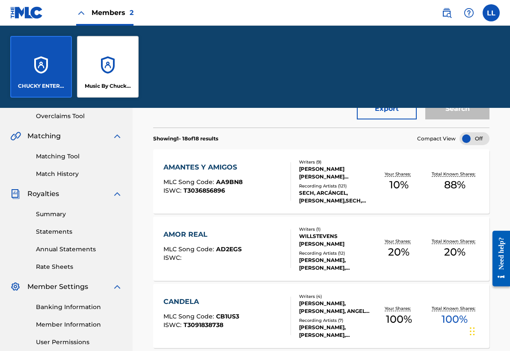
click at [108, 79] on div "Music By Chucky Entertainment" at bounding box center [108, 67] width 62 height 62
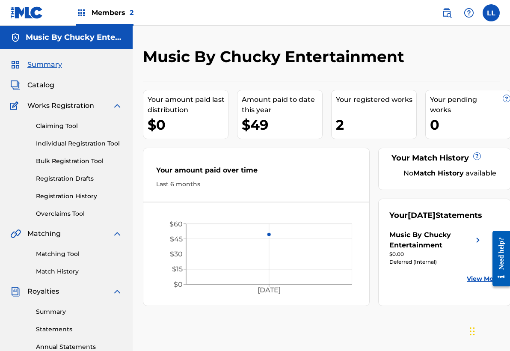
click at [104, 11] on span "Members 2" at bounding box center [113, 13] width 42 height 10
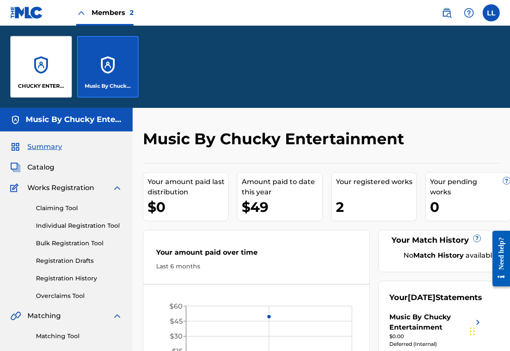
click at [312, 156] on div "Music By Chucky Entertainment Your amount paid last distribution $0 Amount paid…" at bounding box center [321, 258] width 357 height 259
click at [45, 85] on p "CHUCKY ENTERTAINMENT MUSIC" at bounding box center [41, 86] width 47 height 8
